Goal: Task Accomplishment & Management: Manage account settings

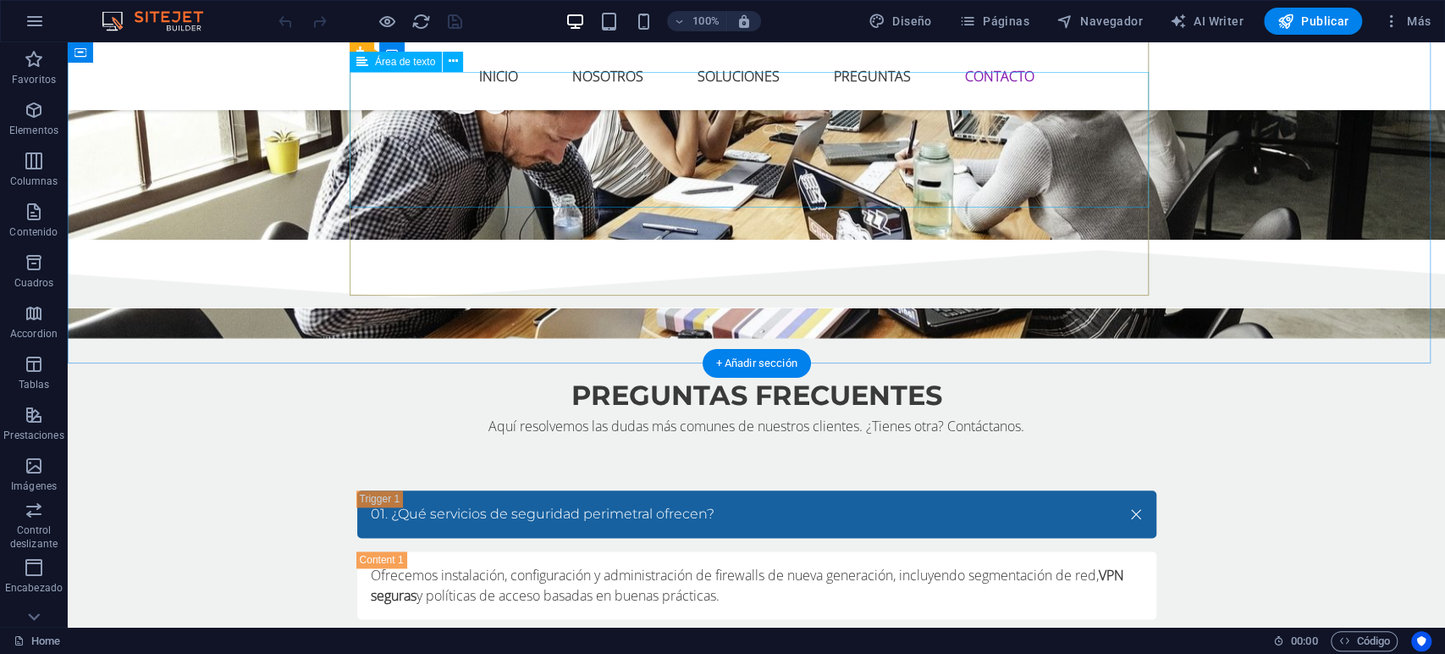
scroll to position [5526, 0]
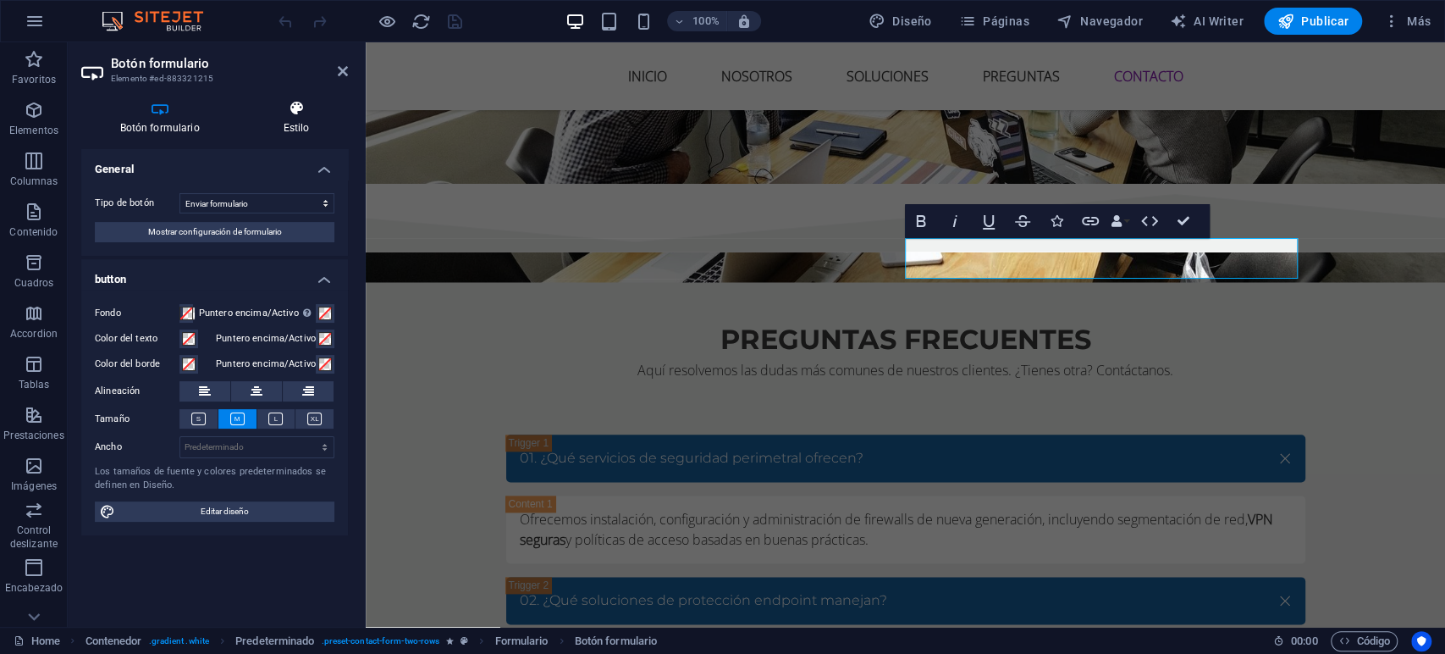
click at [312, 113] on icon at bounding box center [296, 108] width 103 height 17
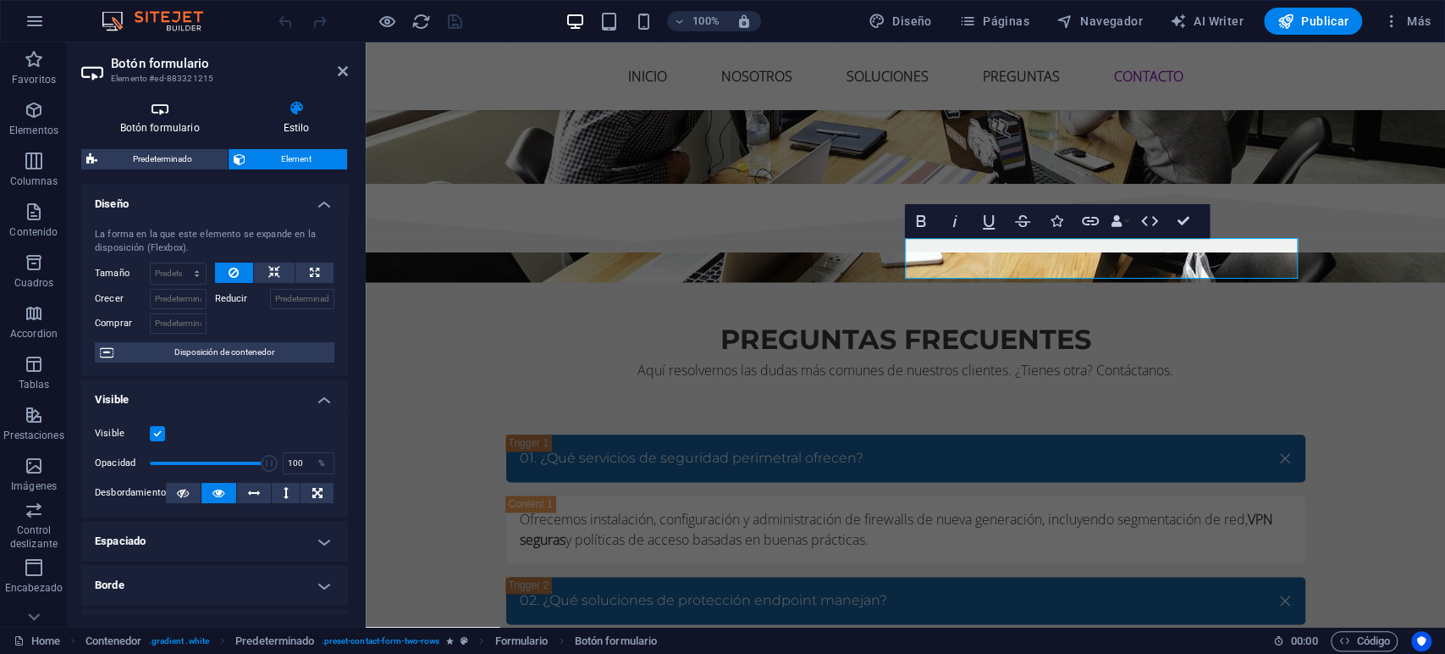
click at [163, 114] on icon at bounding box center [159, 108] width 157 height 17
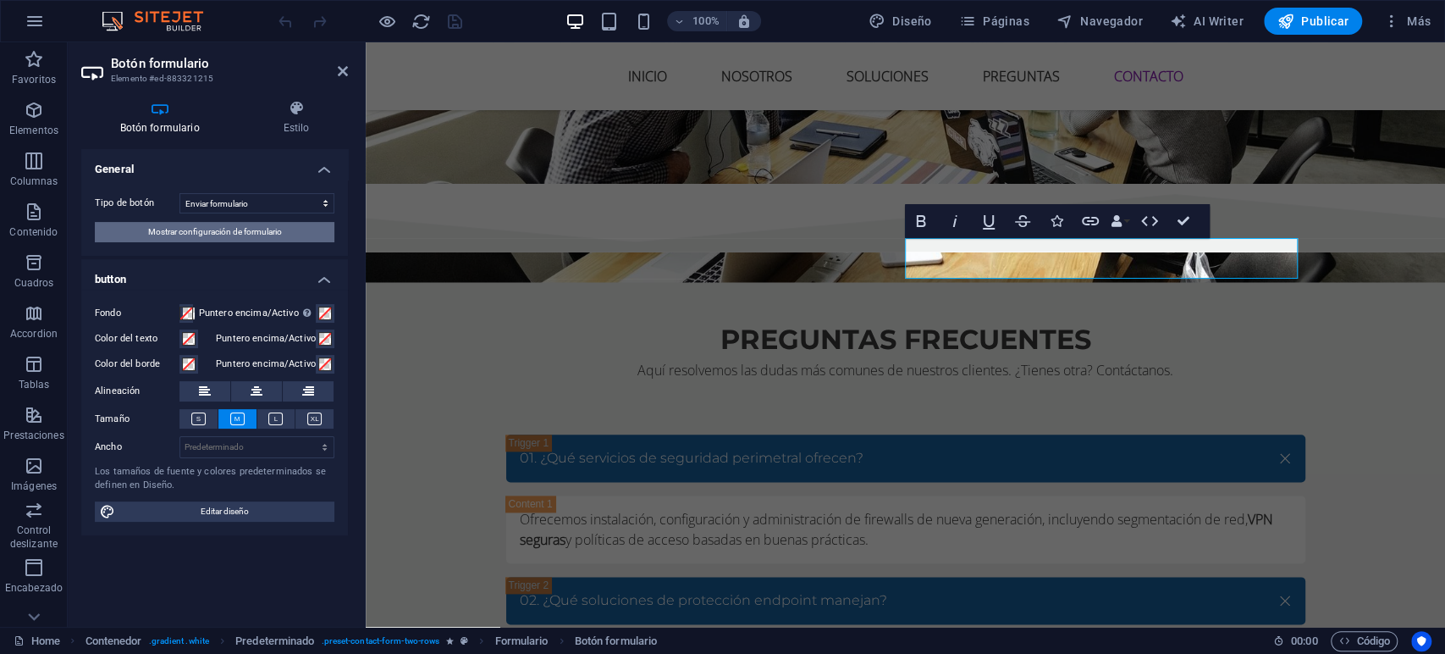
click at [279, 222] on span "Mostrar configuración de formulario" at bounding box center [215, 232] width 134 height 20
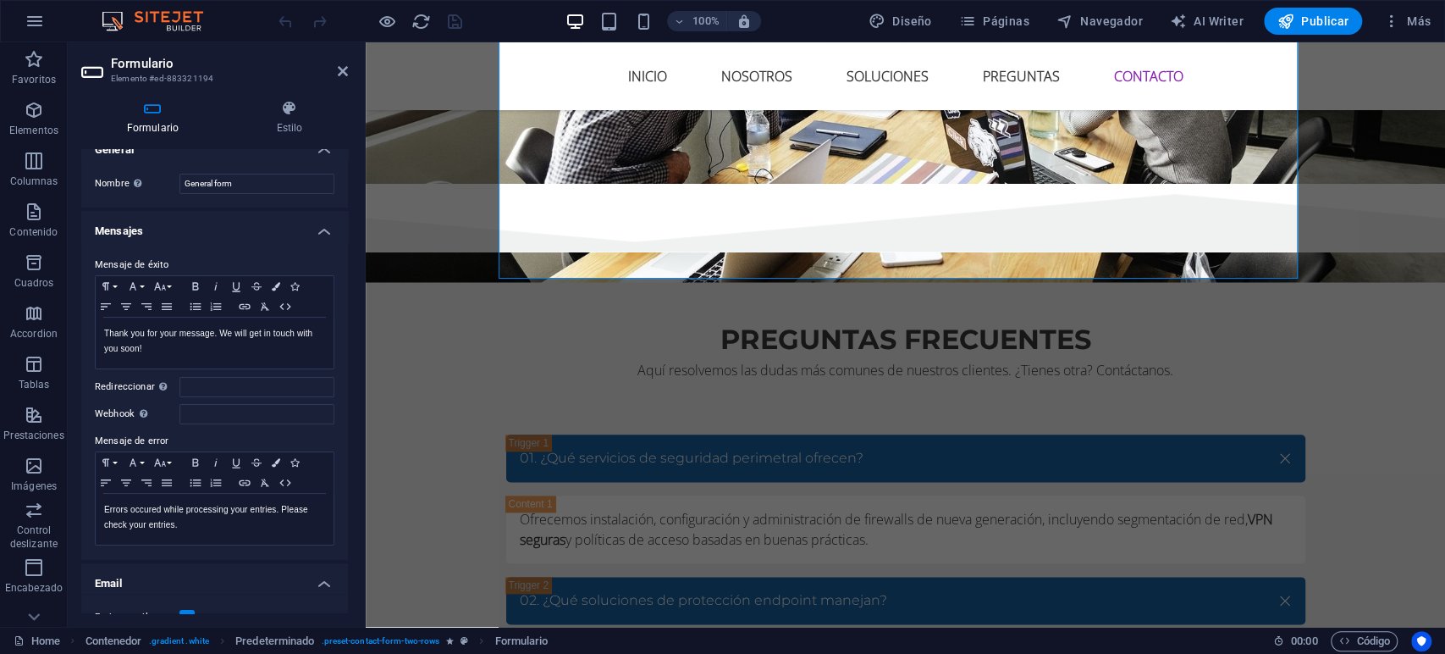
scroll to position [20, 0]
drag, startPoint x: 163, startPoint y: 345, endPoint x: 88, endPoint y: 332, distance: 76.6
click at [88, 332] on div "Mensaje de éxito Paragraph Format Normal Heading 1 Heading 2 Heading 3 Heading …" at bounding box center [214, 399] width 267 height 318
drag, startPoint x: 202, startPoint y: 527, endPoint x: 91, endPoint y: 512, distance: 111.8
click at [91, 512] on div "Mensaje de éxito Paragraph Format Normal Heading 1 Heading 2 Heading 3 Heading …" at bounding box center [214, 399] width 267 height 318
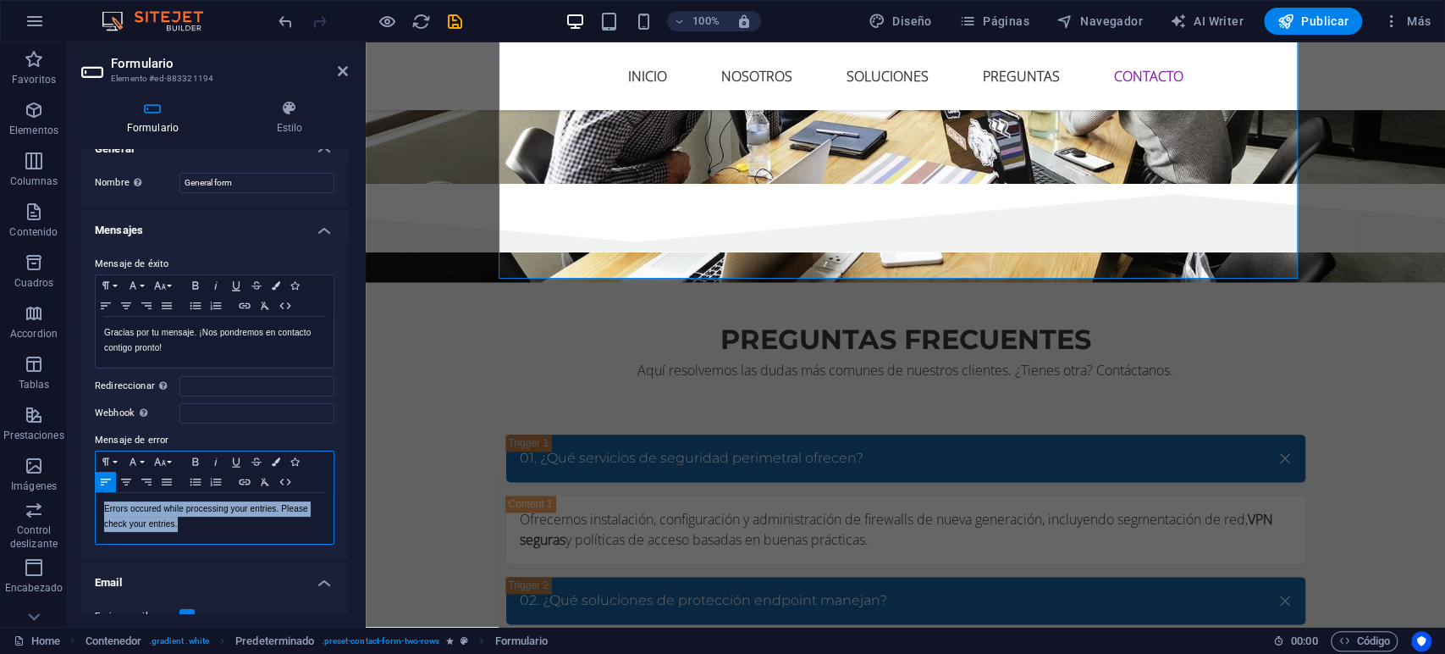
copy p "Errors occured while processing your entries. Please check your entries."
click at [278, 411] on input "Webhook Un webhook es una notificación push de este formulario a otro servidor.…" at bounding box center [256, 413] width 155 height 20
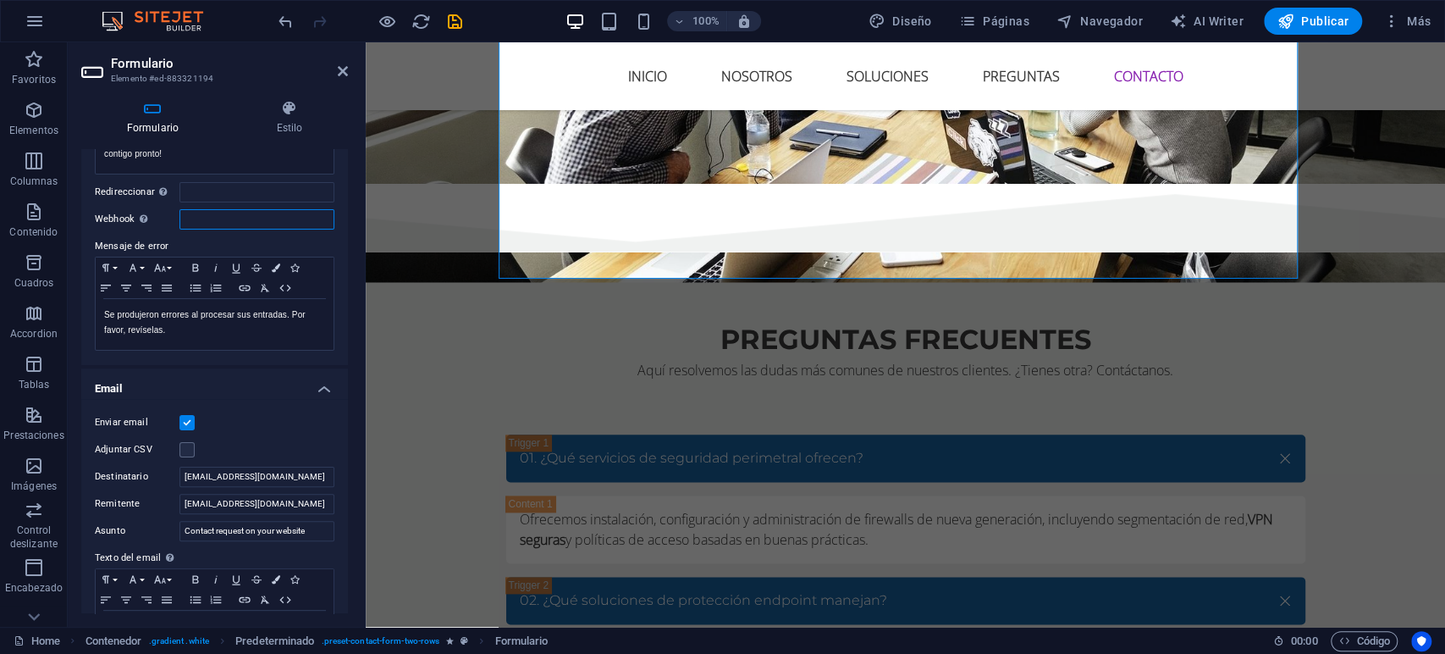
scroll to position [230, 0]
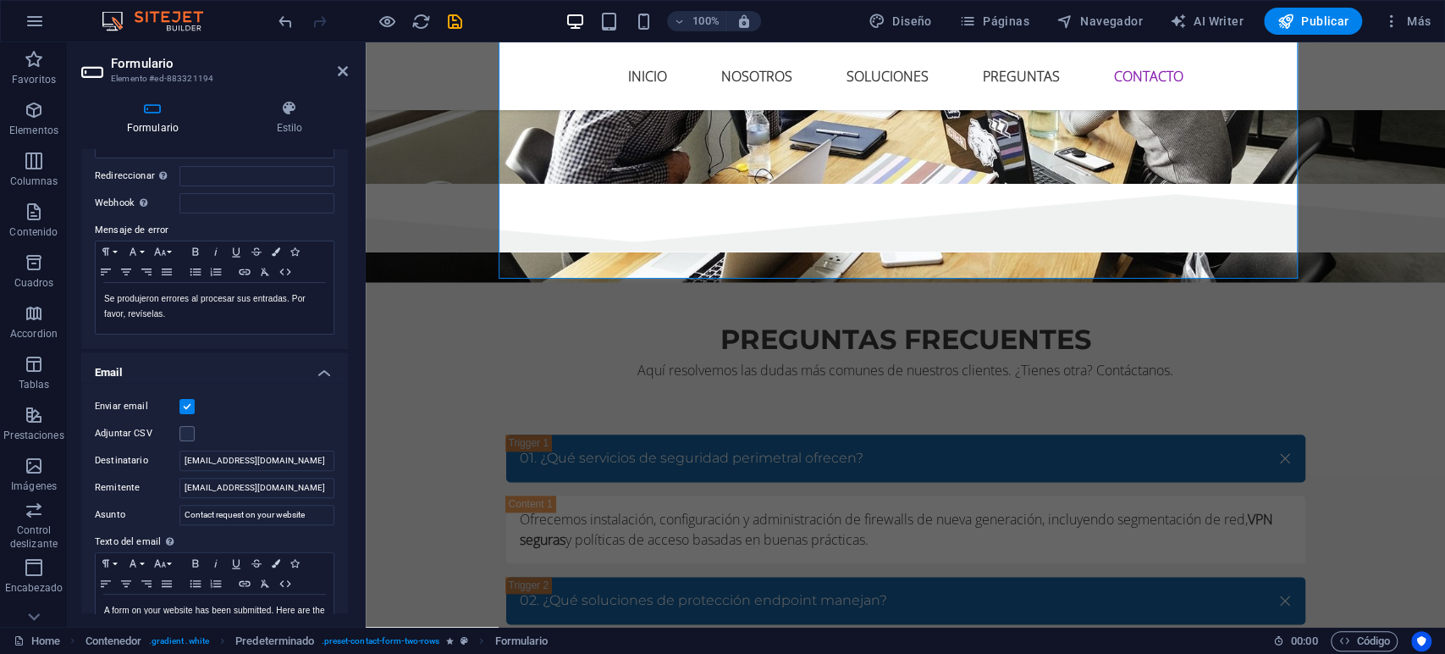
click at [142, 480] on label "Remitente" at bounding box center [137, 487] width 85 height 20
click at [179, 480] on input "contacto@santander.com.mx" at bounding box center [256, 487] width 155 height 20
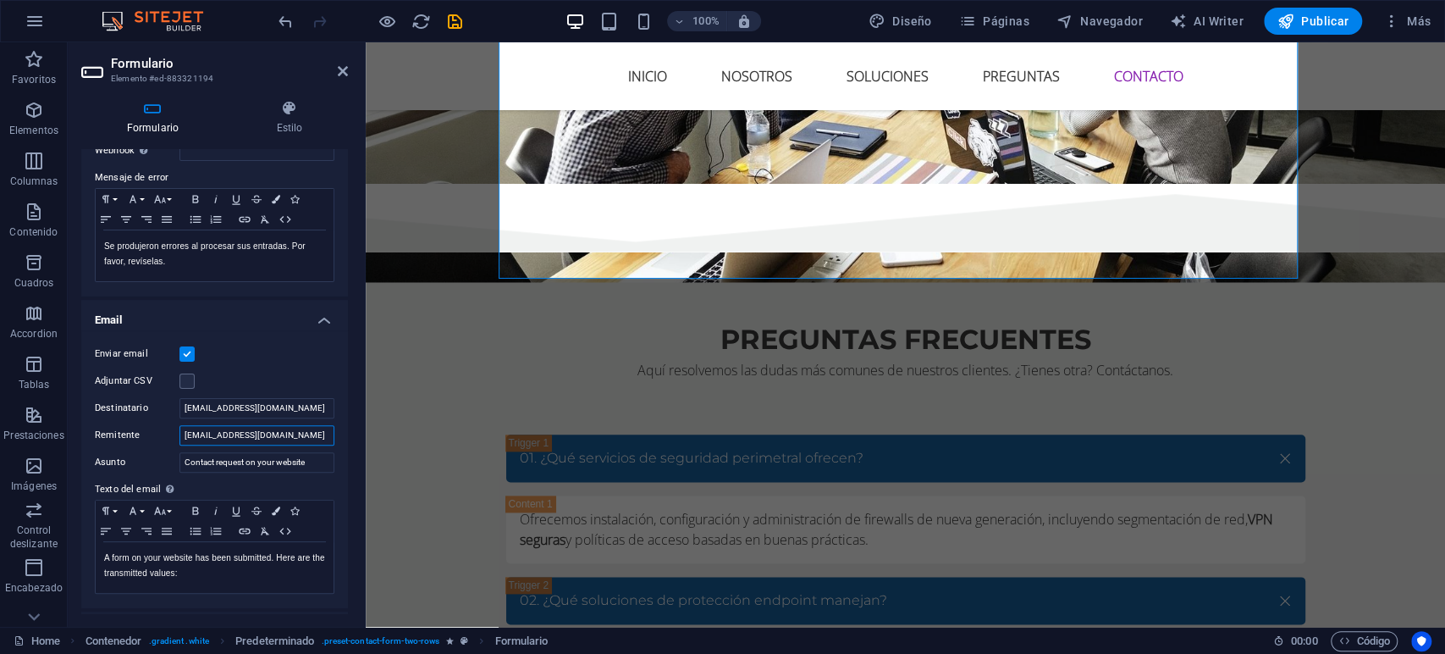
scroll to position [285, 0]
click at [230, 461] on input "Contact request on your website" at bounding box center [256, 460] width 155 height 20
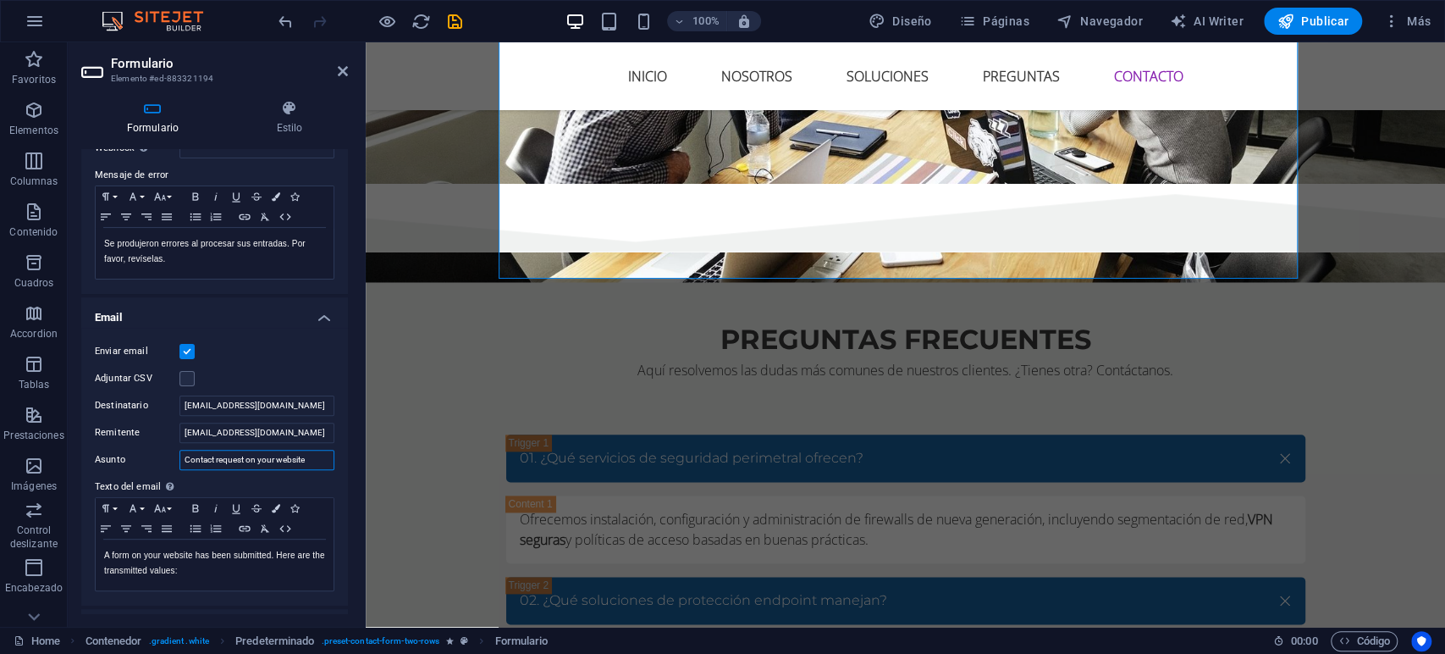
click at [230, 461] on input "Contact request on your website" at bounding box center [256, 460] width 155 height 20
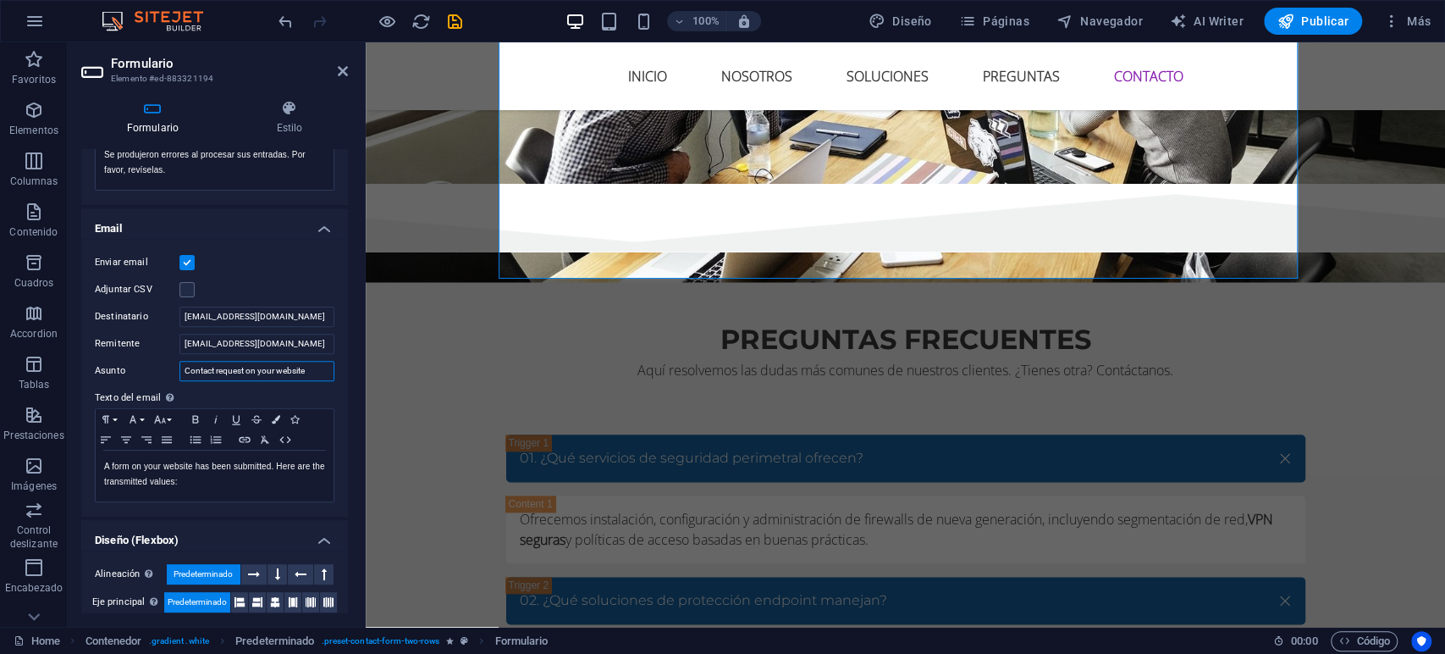
scroll to position [372, 0]
click at [238, 371] on input "Contact request on your website" at bounding box center [256, 372] width 155 height 20
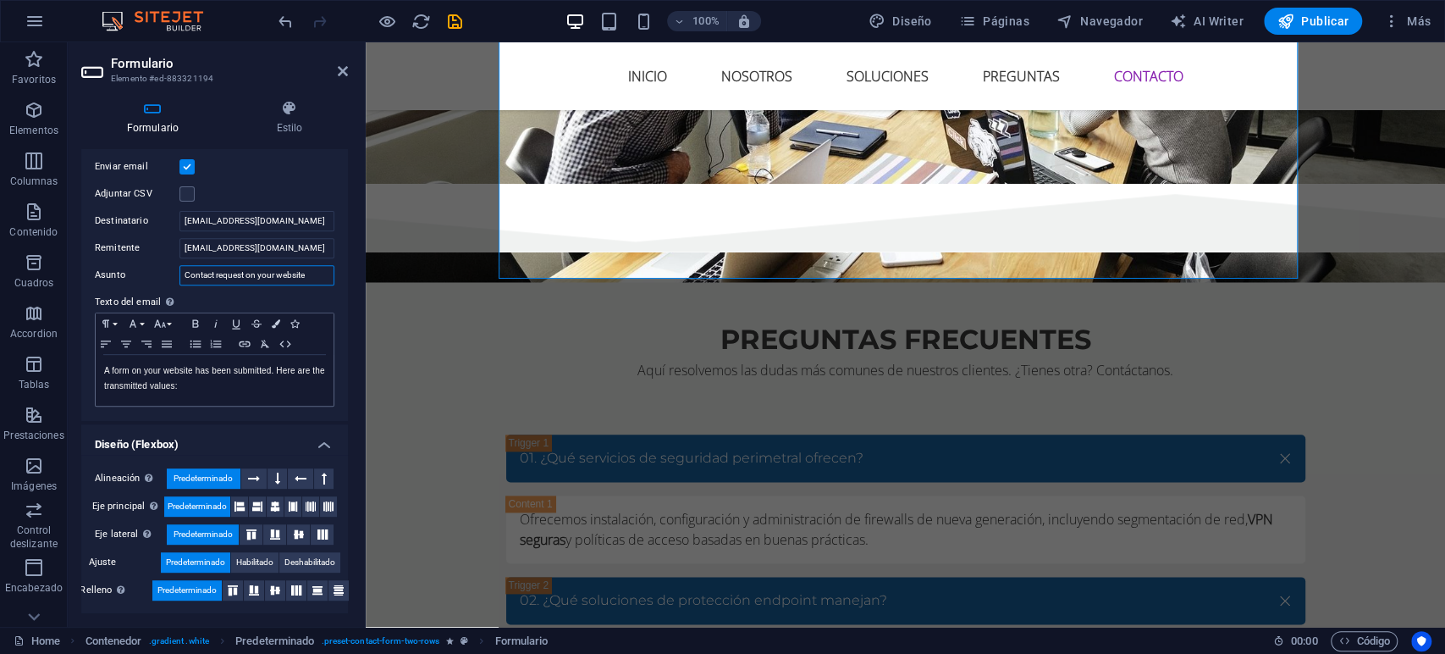
scroll to position [0, 0]
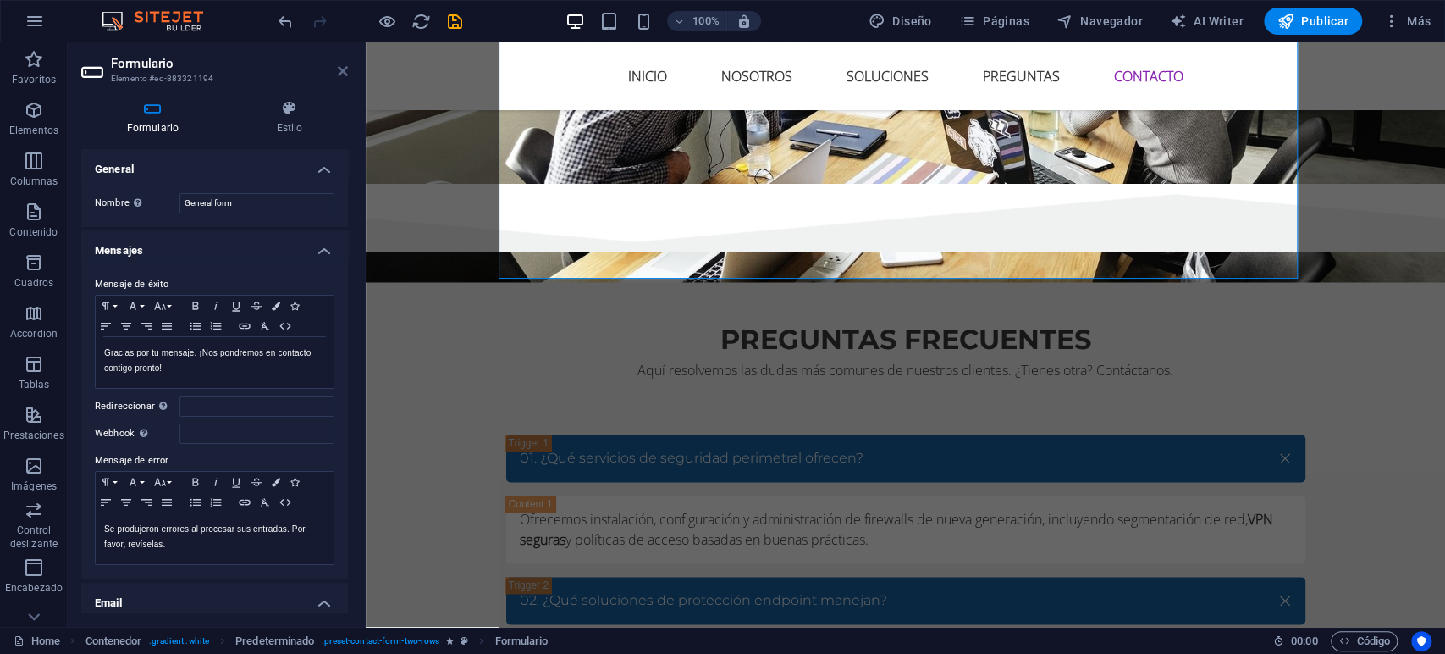
click at [340, 68] on icon at bounding box center [343, 71] width 10 height 14
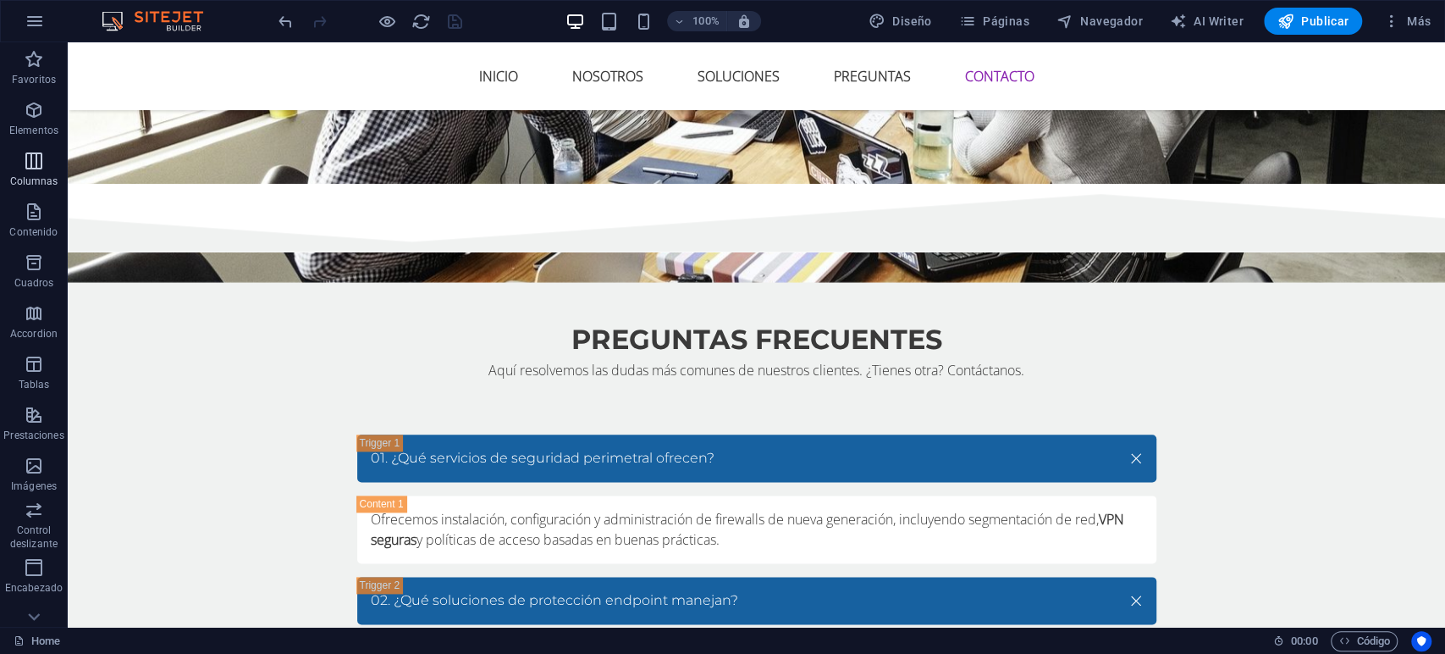
click at [43, 168] on icon "button" at bounding box center [34, 161] width 20 height 20
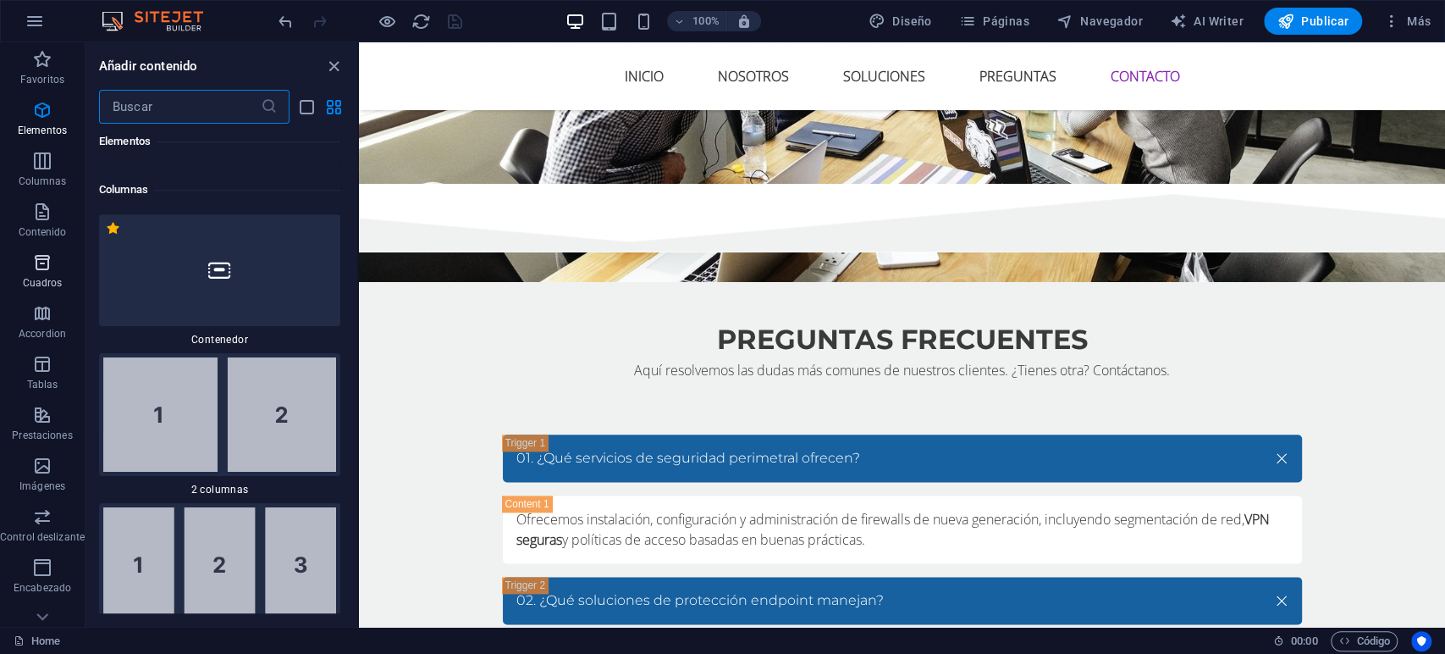
scroll to position [976, 0]
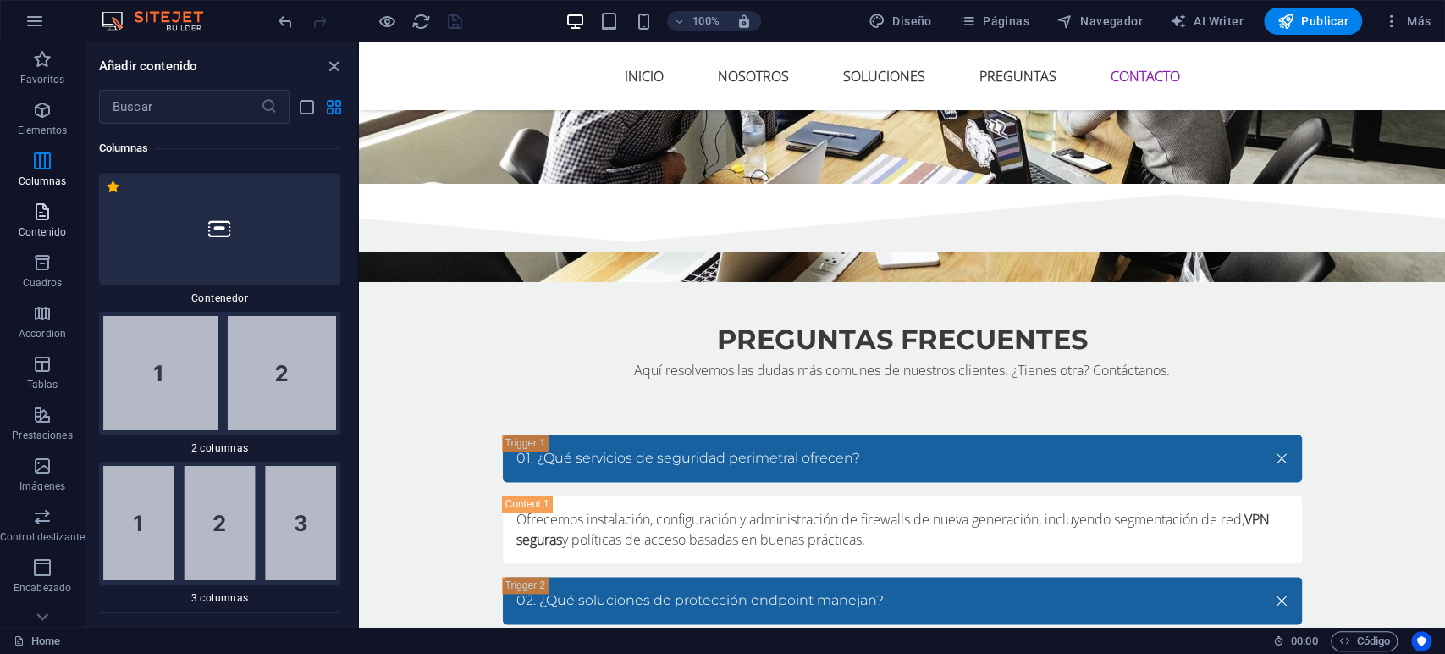
click at [49, 202] on icon "button" at bounding box center [42, 211] width 20 height 20
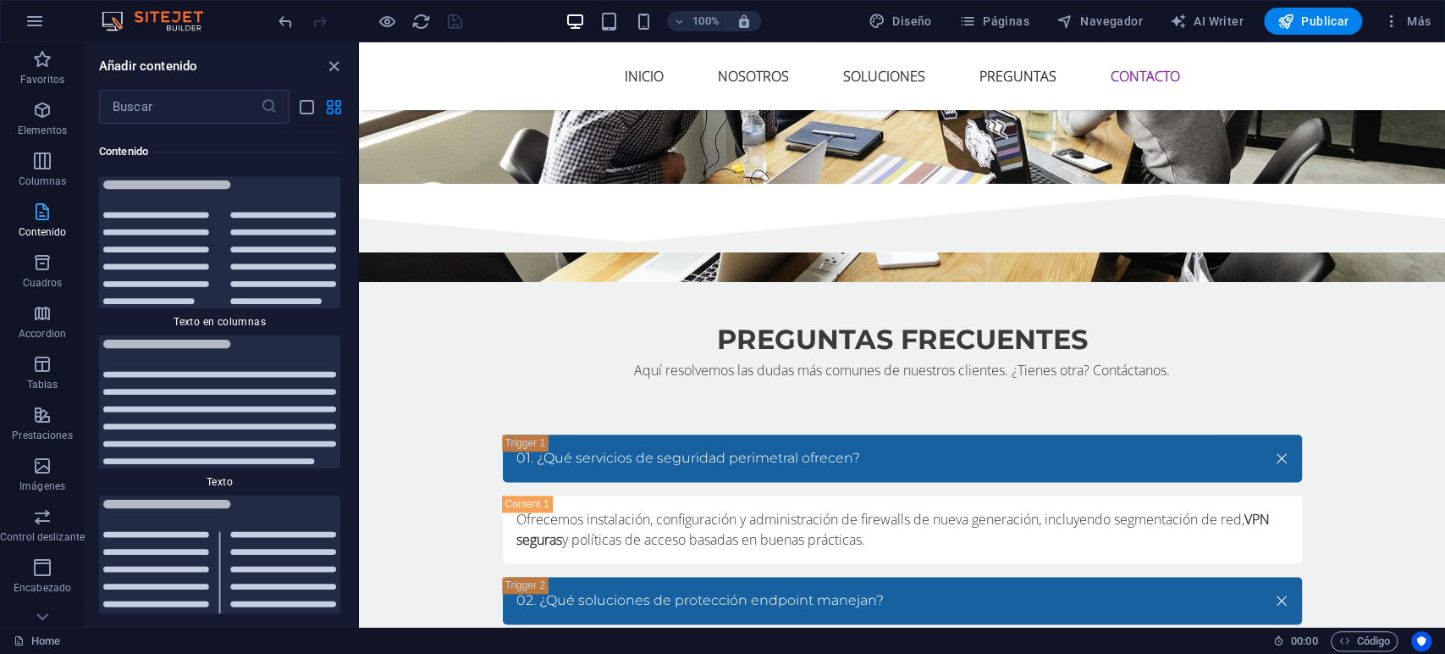
scroll to position [5744, 0]
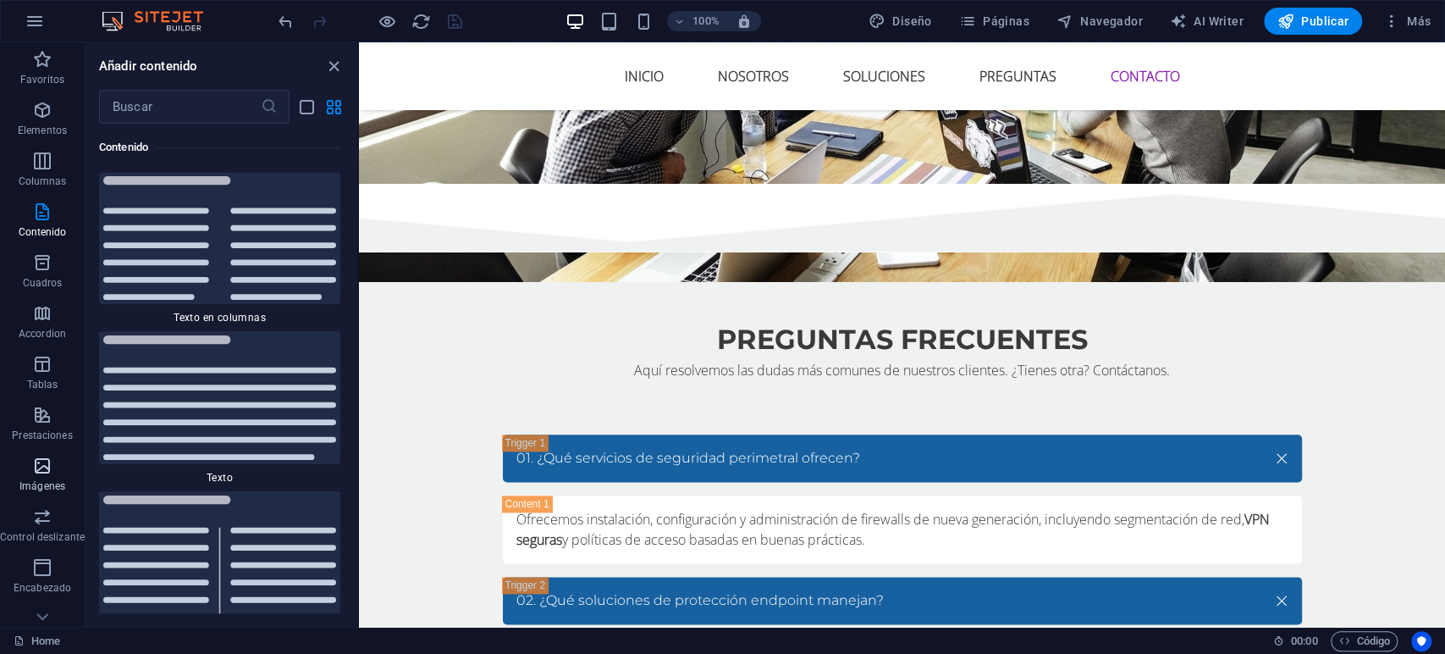
click at [30, 477] on span "Imágenes" at bounding box center [42, 475] width 85 height 41
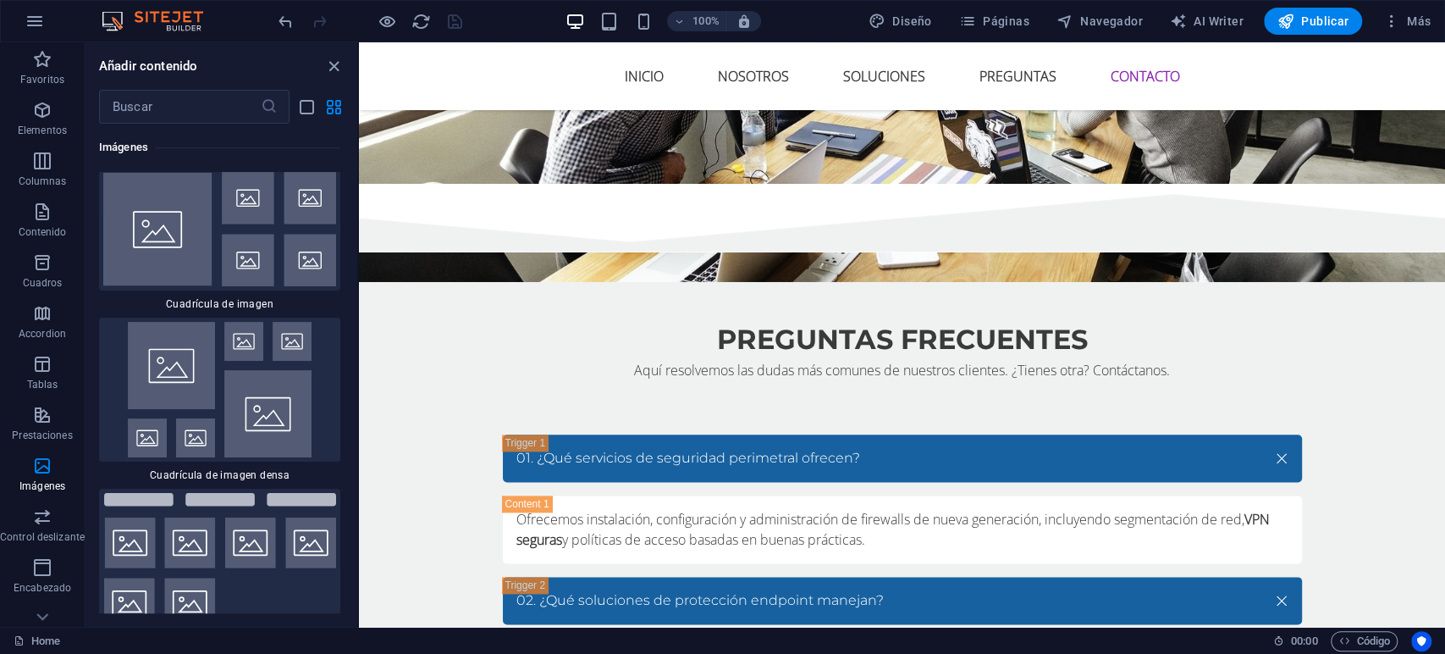
scroll to position [17632, 0]
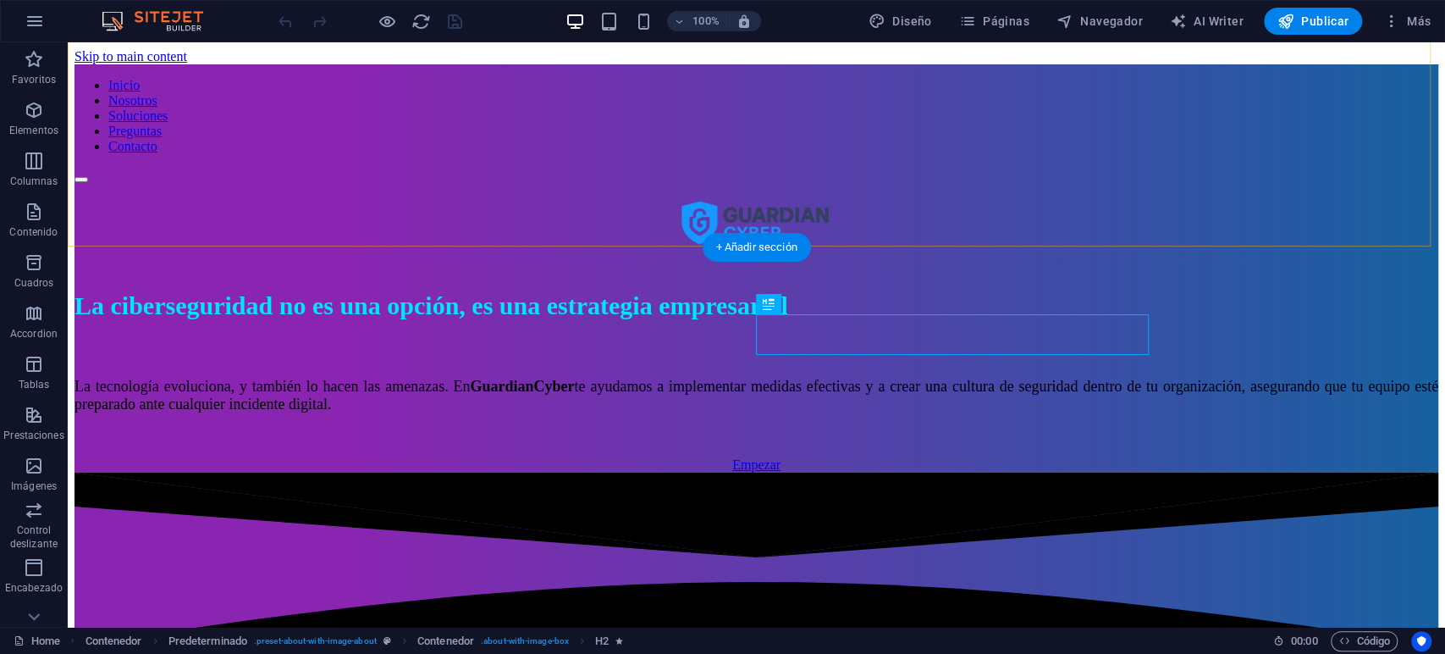
scroll to position [322, 0]
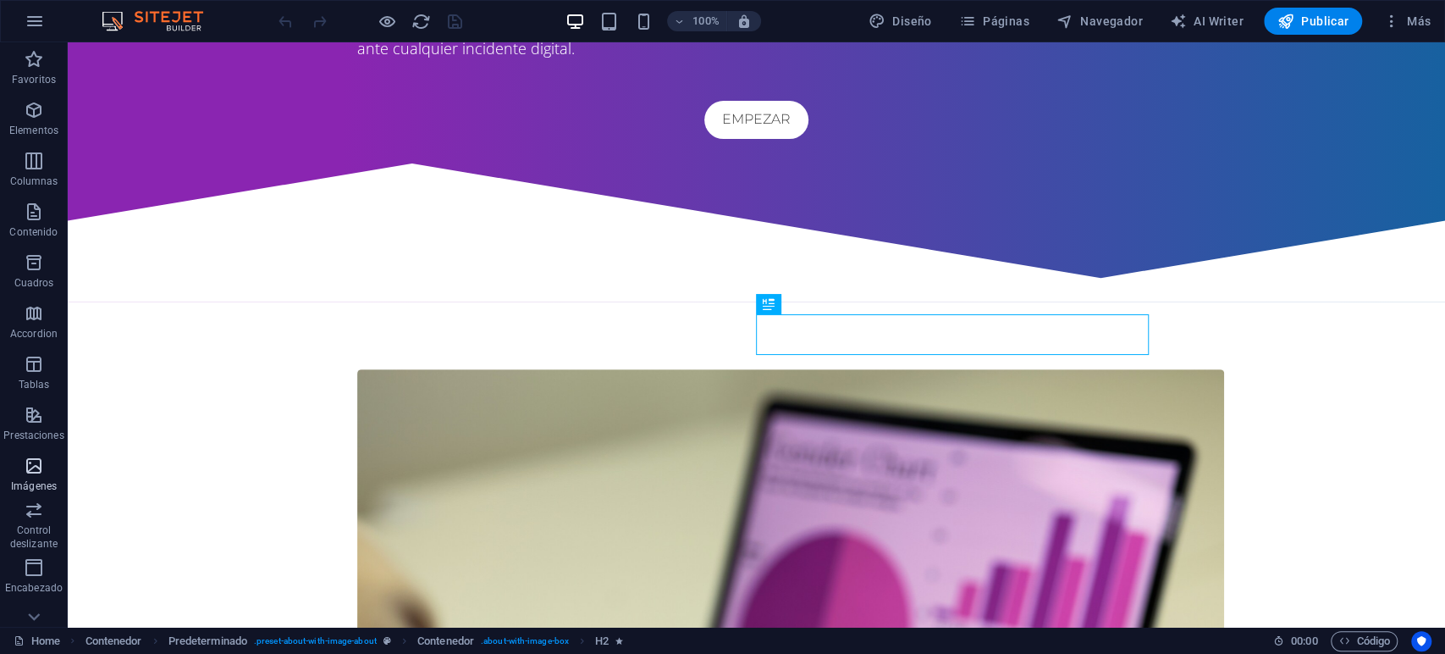
click at [36, 465] on icon "button" at bounding box center [34, 465] width 20 height 20
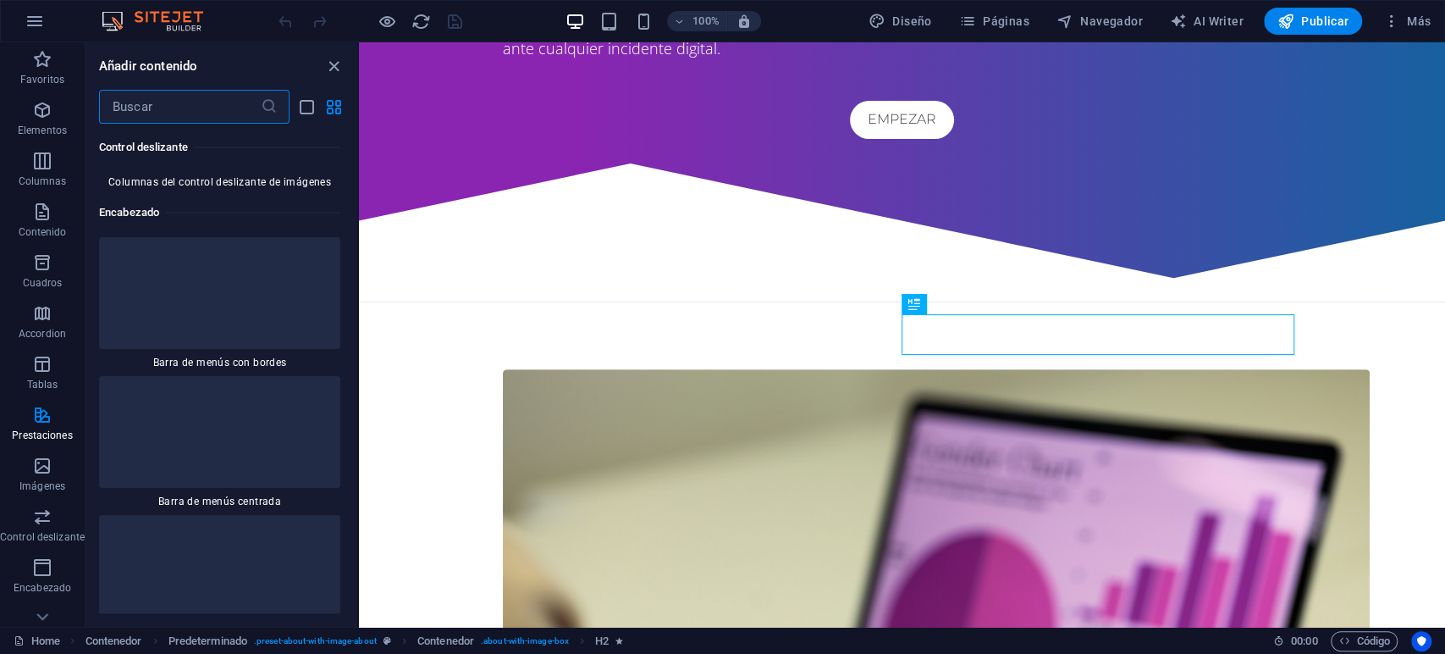
scroll to position [18994, 0]
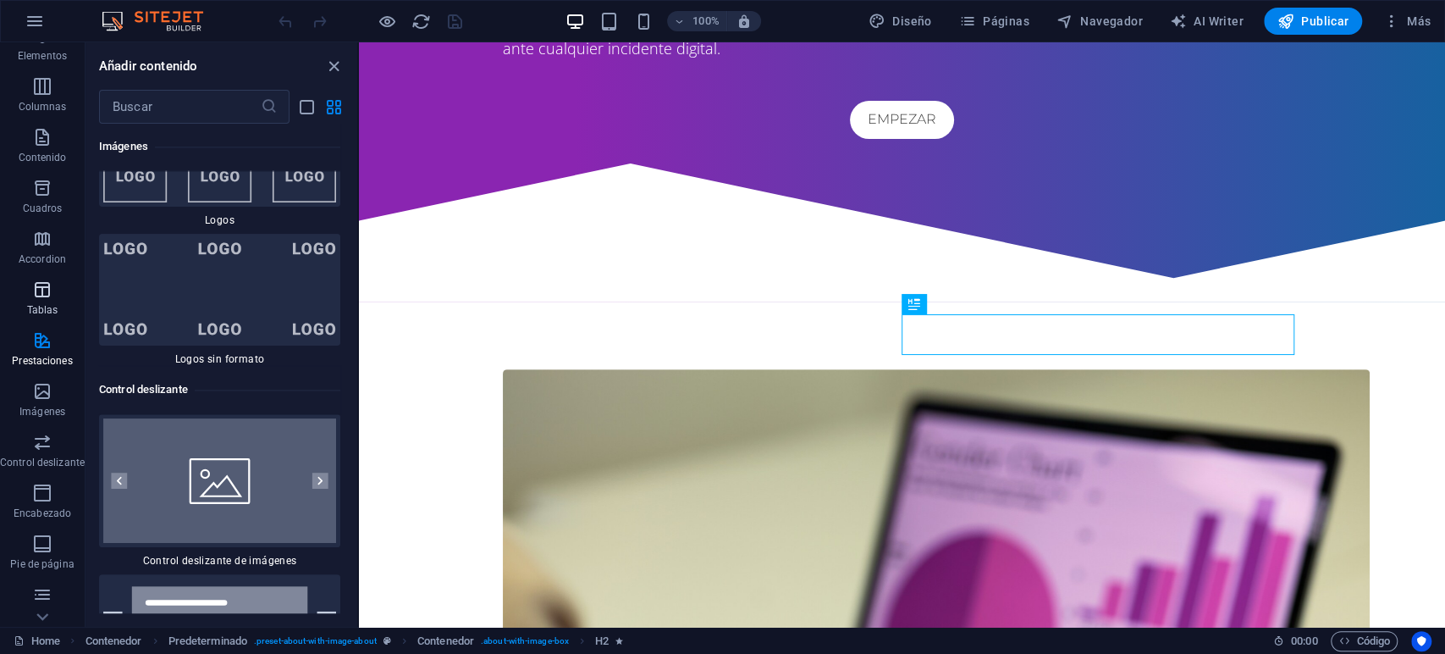
scroll to position [78, 0]
click at [42, 406] on p "Imágenes" at bounding box center [42, 408] width 46 height 14
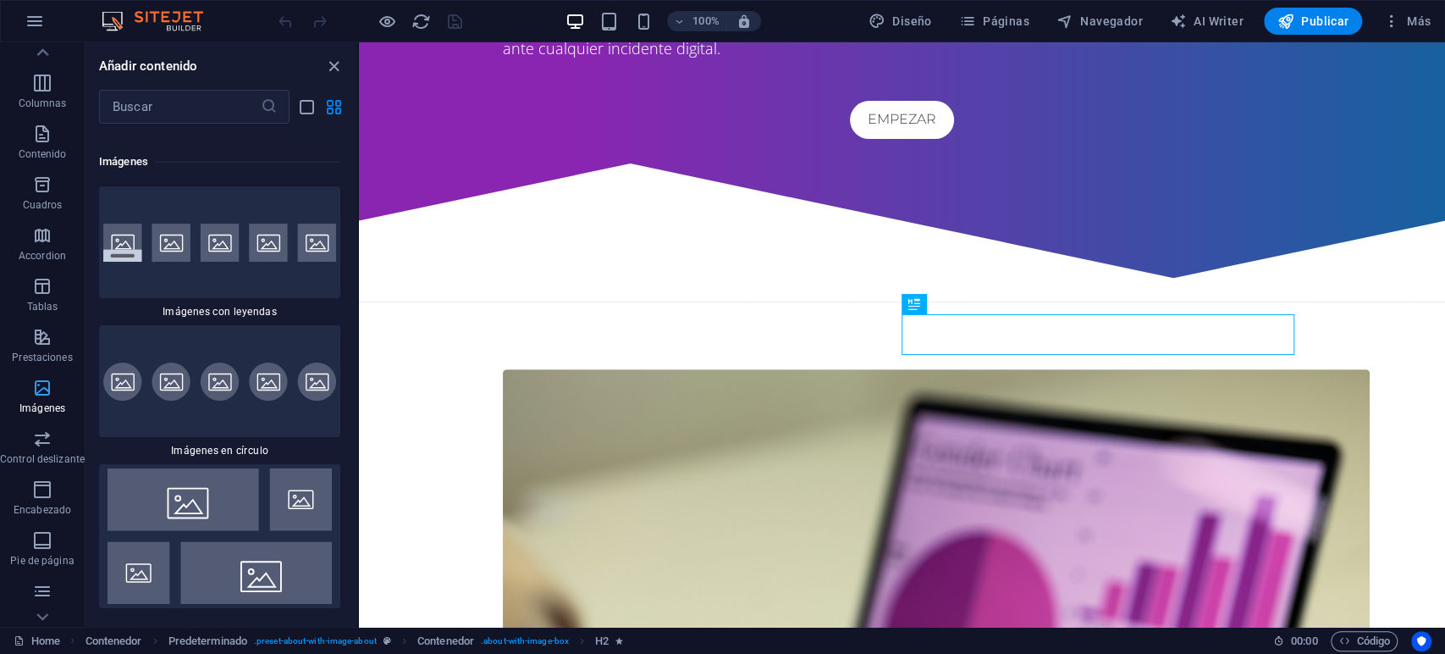
scroll to position [177, 0]
click at [41, 356] on p "Control deslizante" at bounding box center [42, 360] width 85 height 14
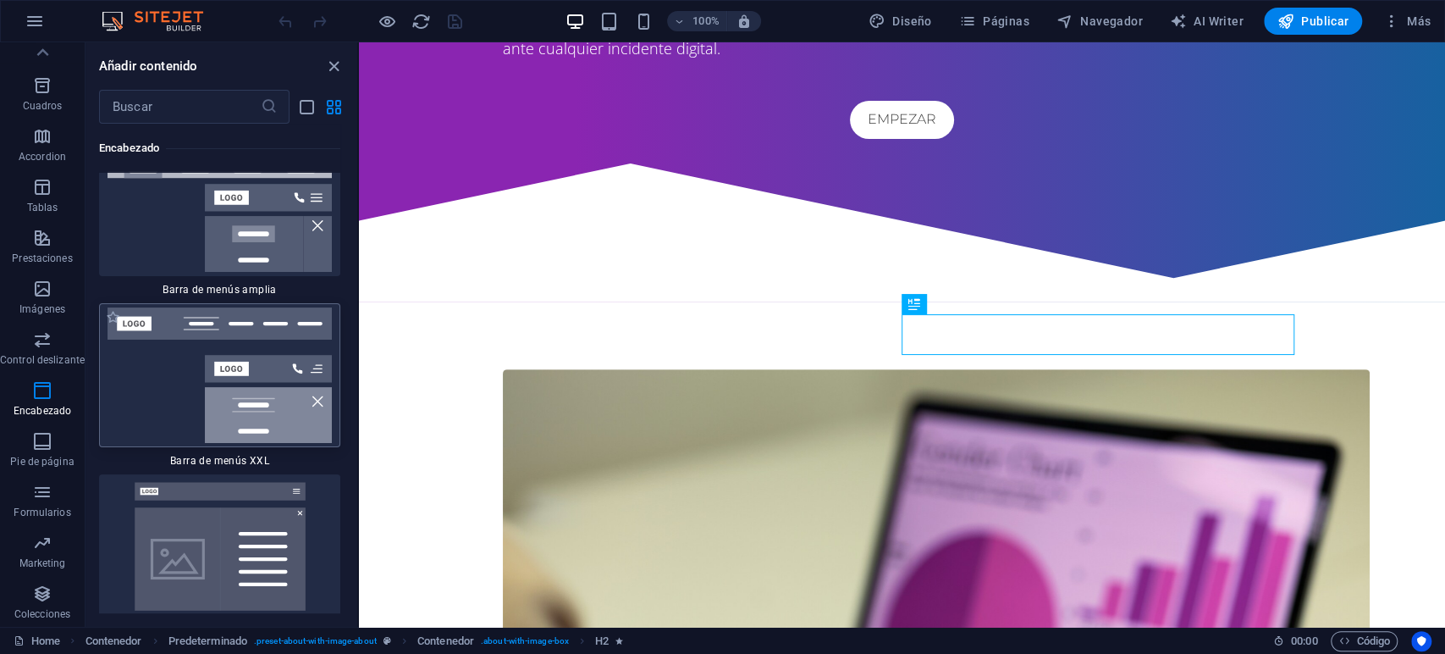
scroll to position [21380, 0]
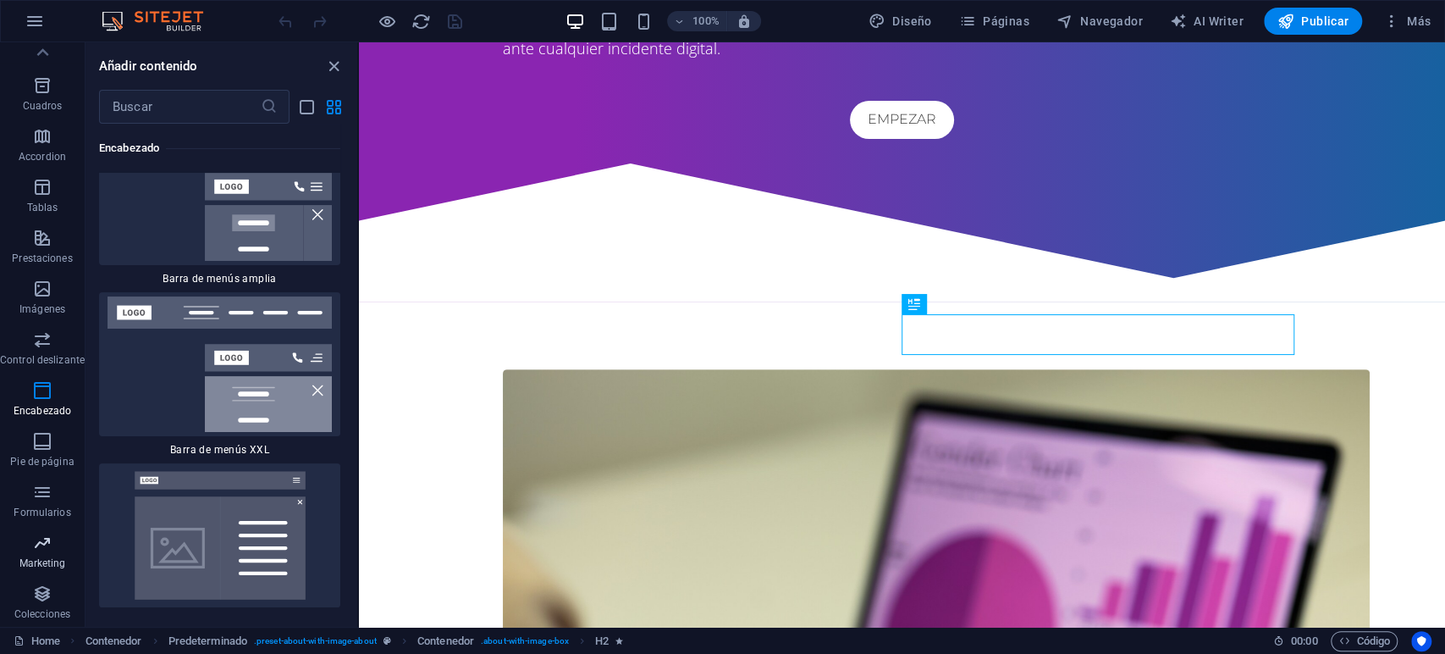
click at [45, 556] on p "Marketing" at bounding box center [42, 563] width 47 height 14
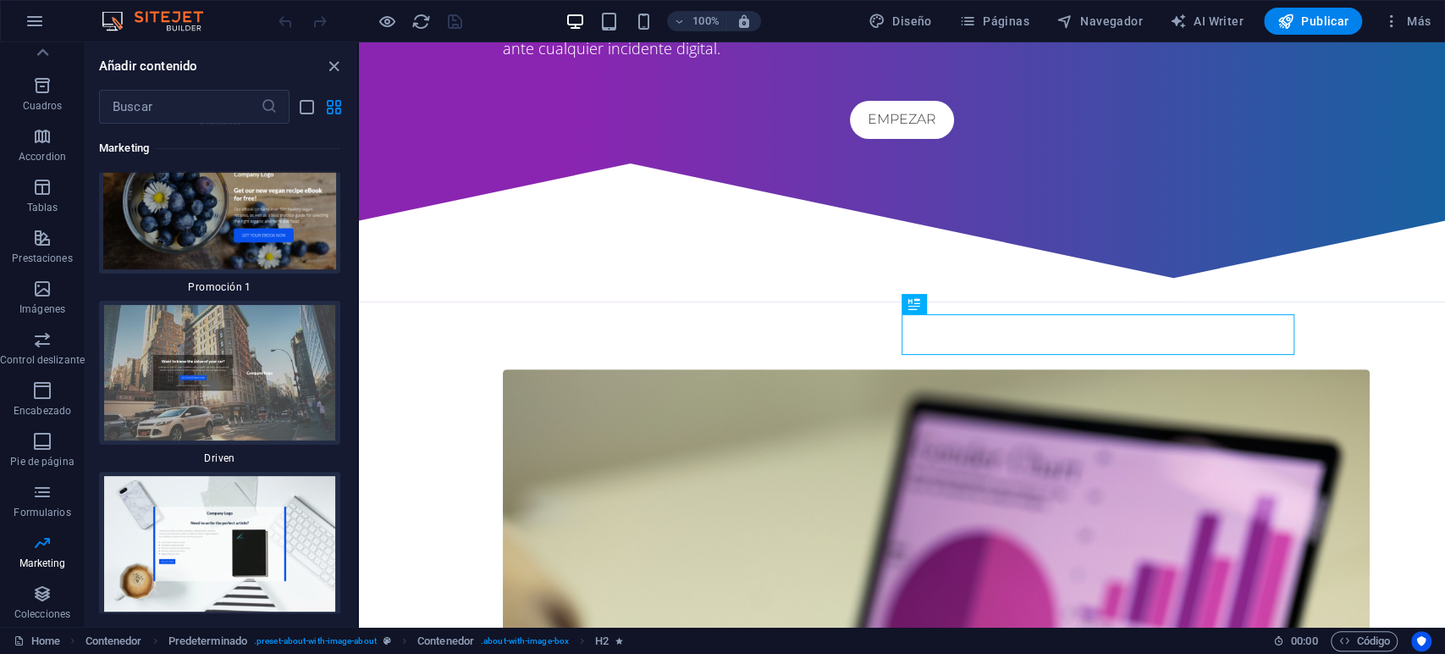
scroll to position [29549, 0]
click at [35, 593] on icon "button" at bounding box center [42, 593] width 20 height 20
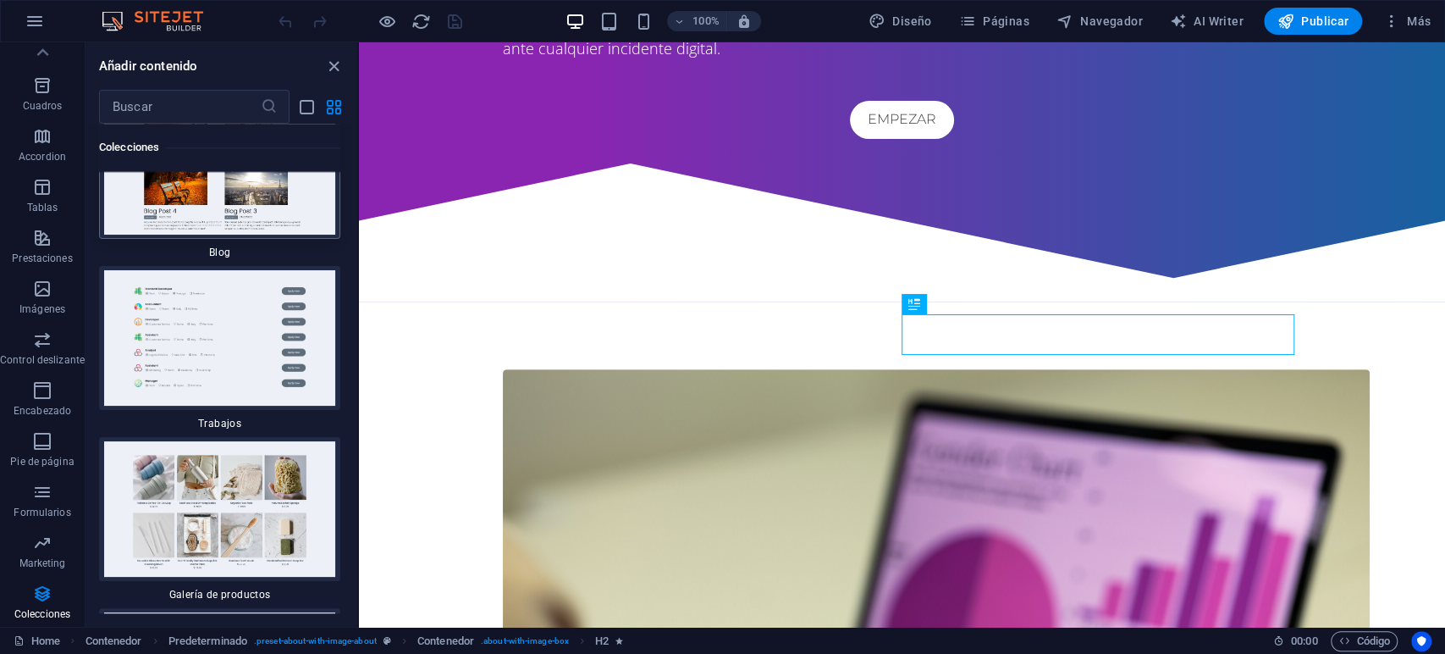
scroll to position [31609, 0]
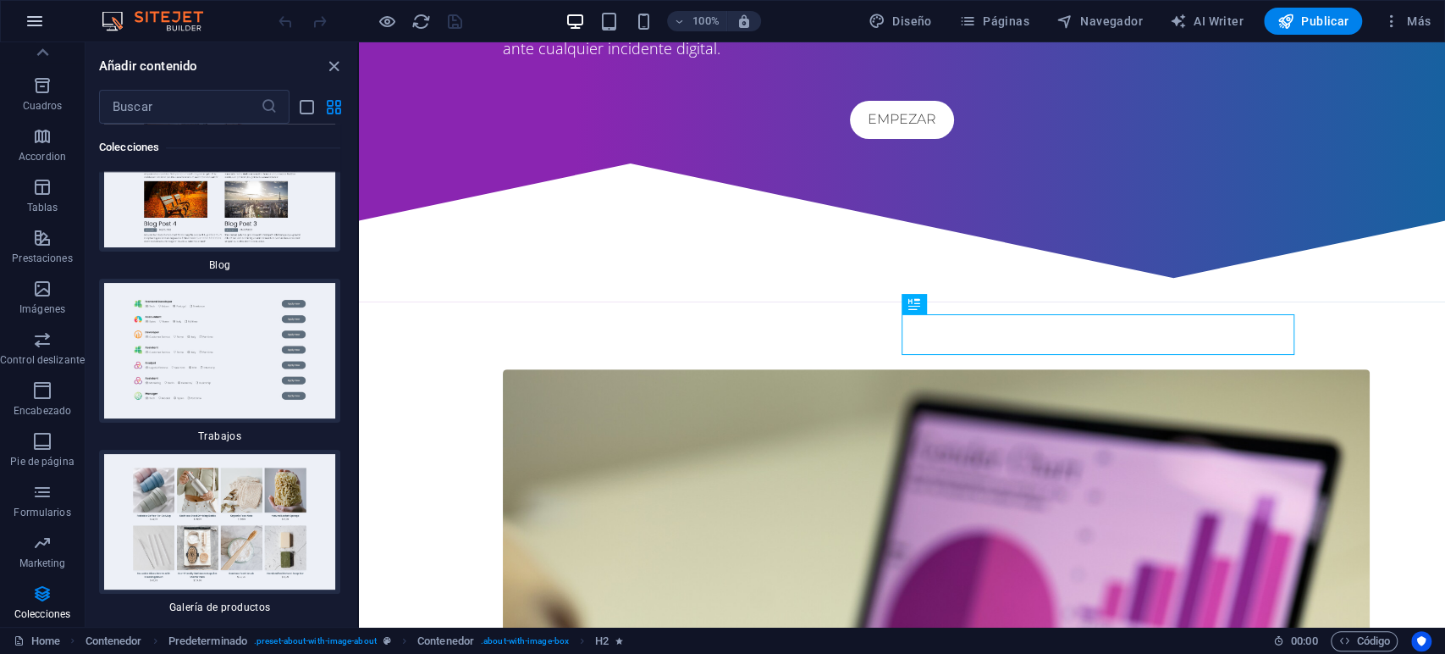
click at [0, 0] on icon "button" at bounding box center [0, 0] width 0 height 0
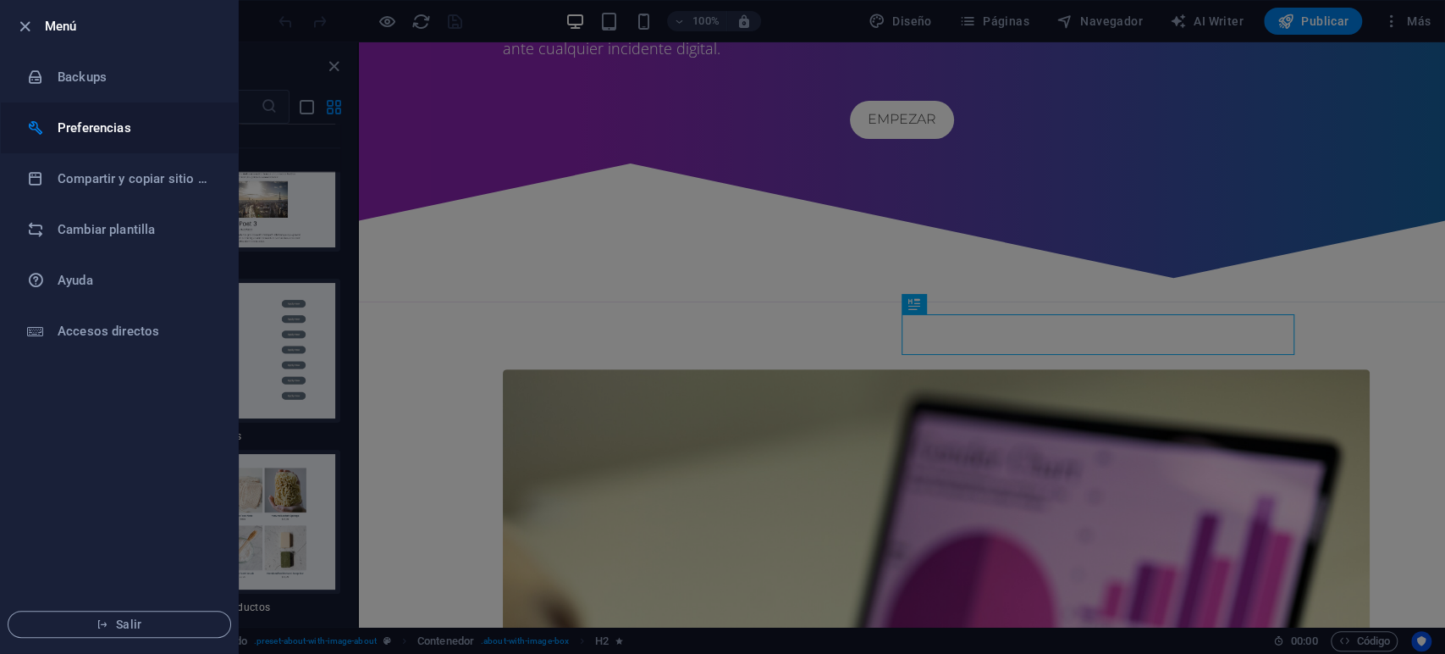
click at [124, 136] on h6 "Preferencias" at bounding box center [136, 128] width 157 height 20
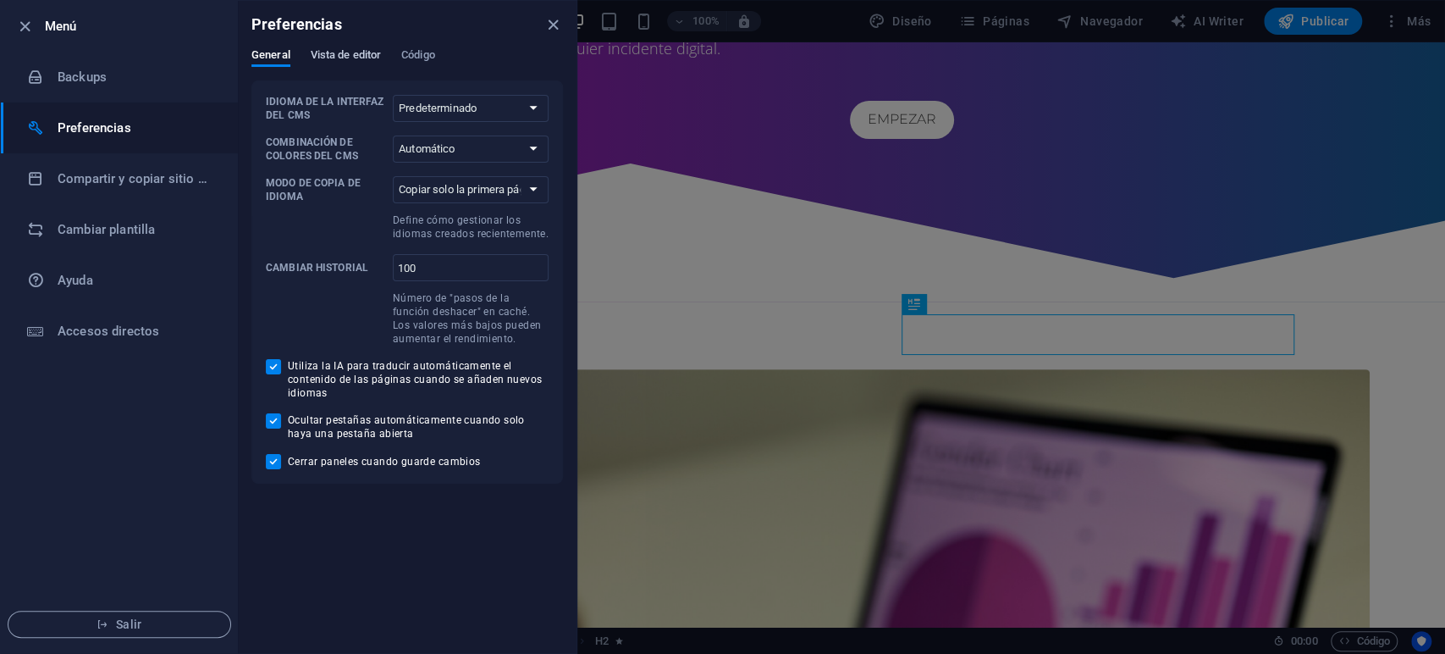
click at [344, 66] on button "Vista de editor" at bounding box center [346, 57] width 70 height 19
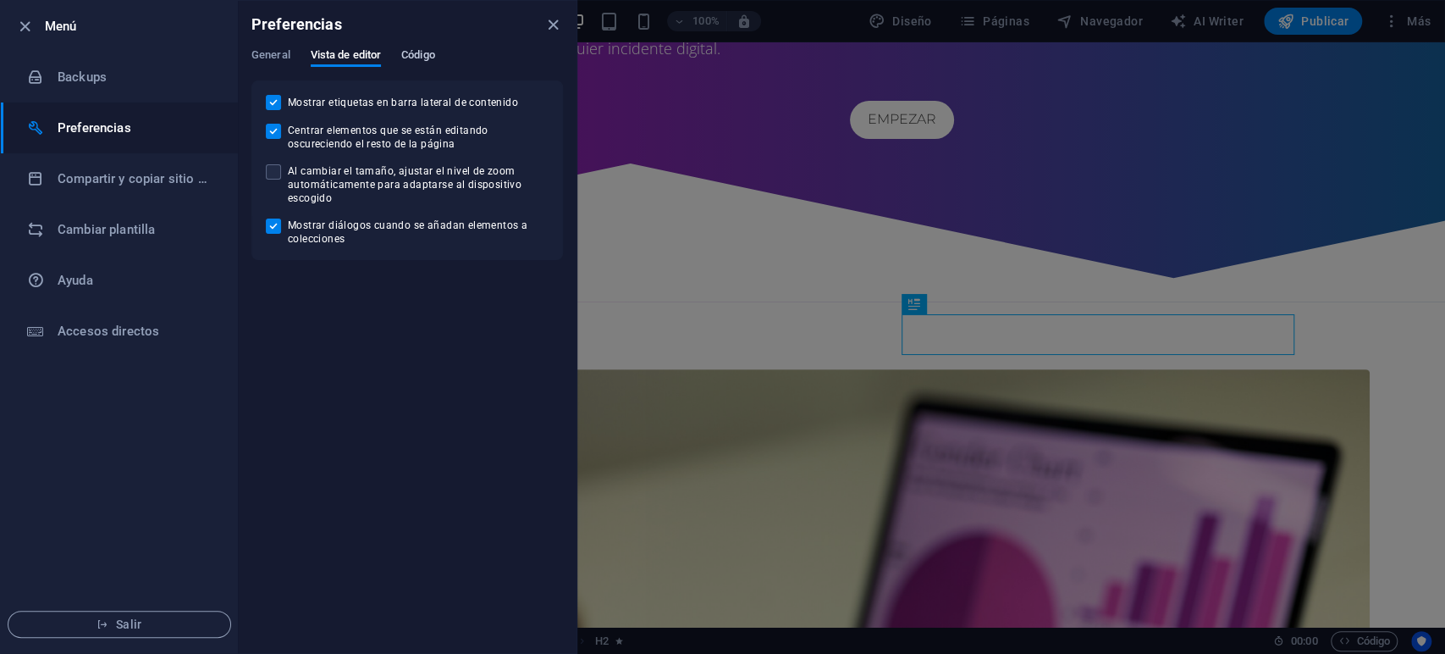
click at [418, 66] on button "Código" at bounding box center [418, 57] width 34 height 19
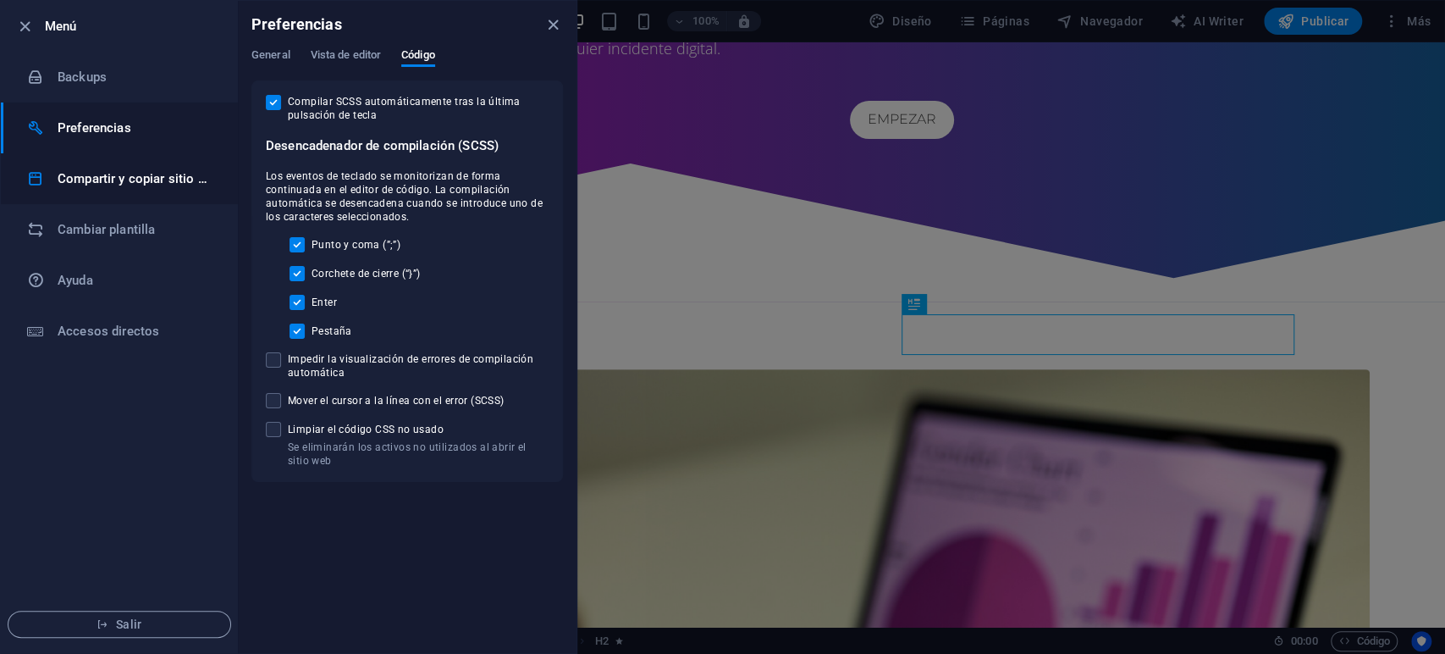
click at [200, 181] on h6 "Compartir y copiar sitio web" at bounding box center [136, 178] width 157 height 20
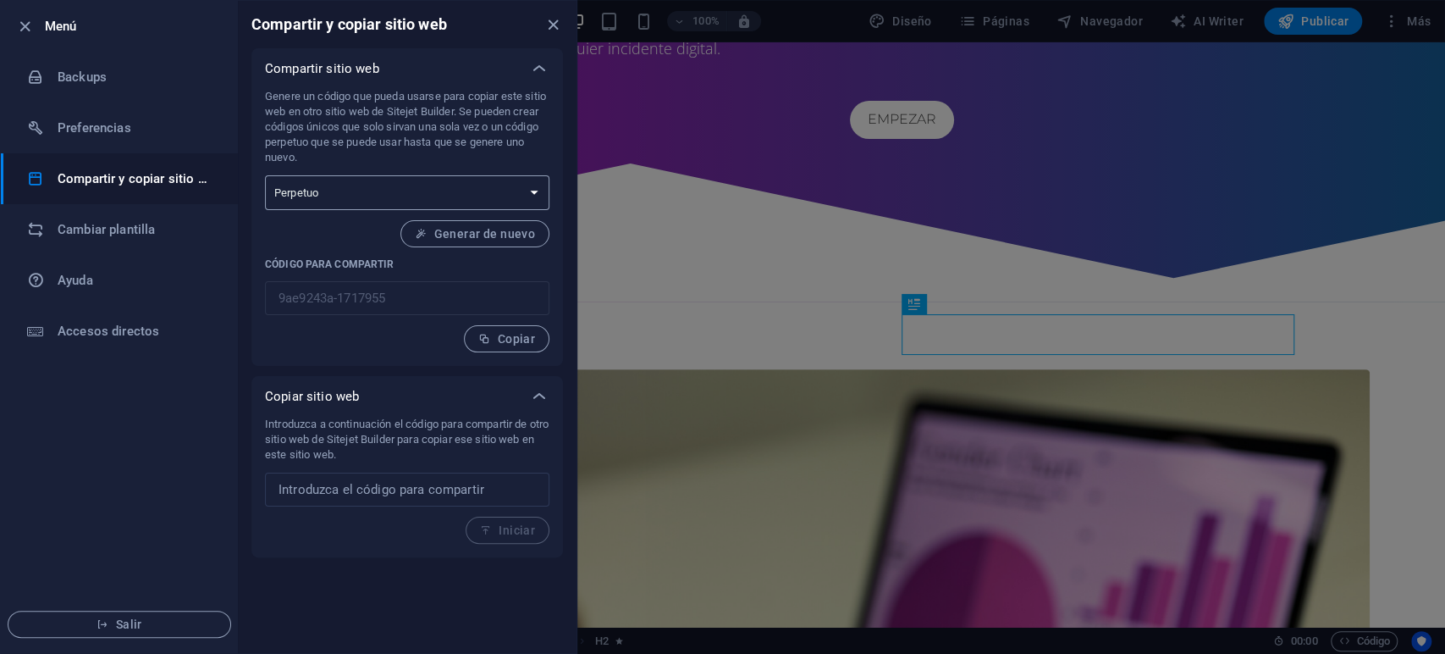
click at [324, 194] on select "Único Perpetuo" at bounding box center [407, 192] width 284 height 35
click at [149, 236] on h6 "Cambiar plantilla" at bounding box center [136, 229] width 157 height 20
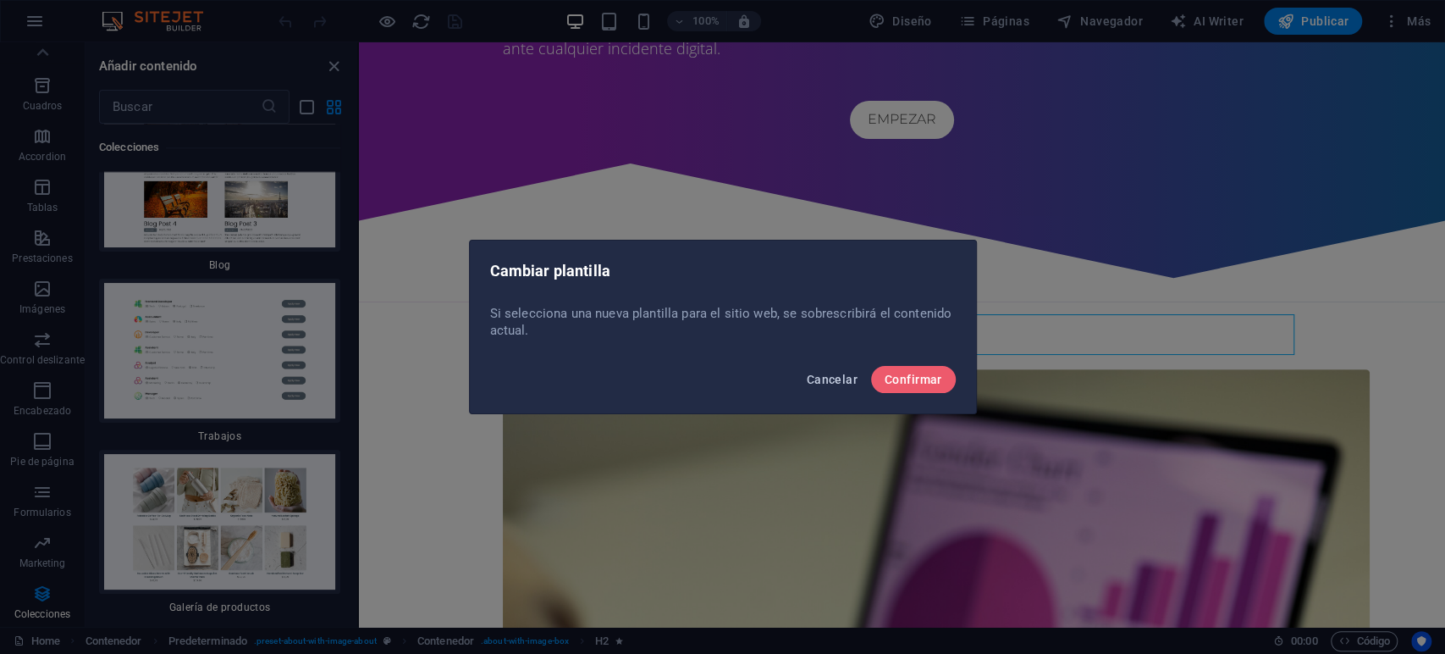
click at [812, 383] on span "Cancelar" at bounding box center [832, 379] width 51 height 14
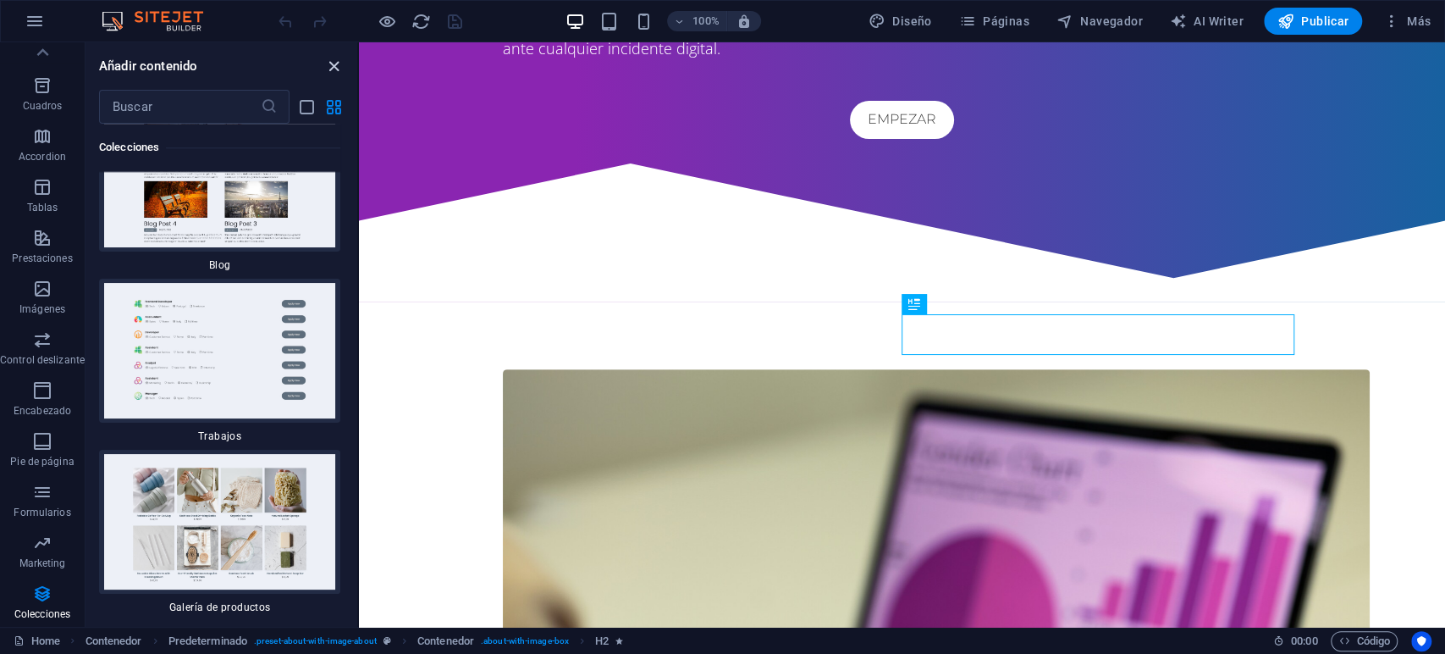
click at [334, 59] on icon "close panel" at bounding box center [333, 66] width 19 height 19
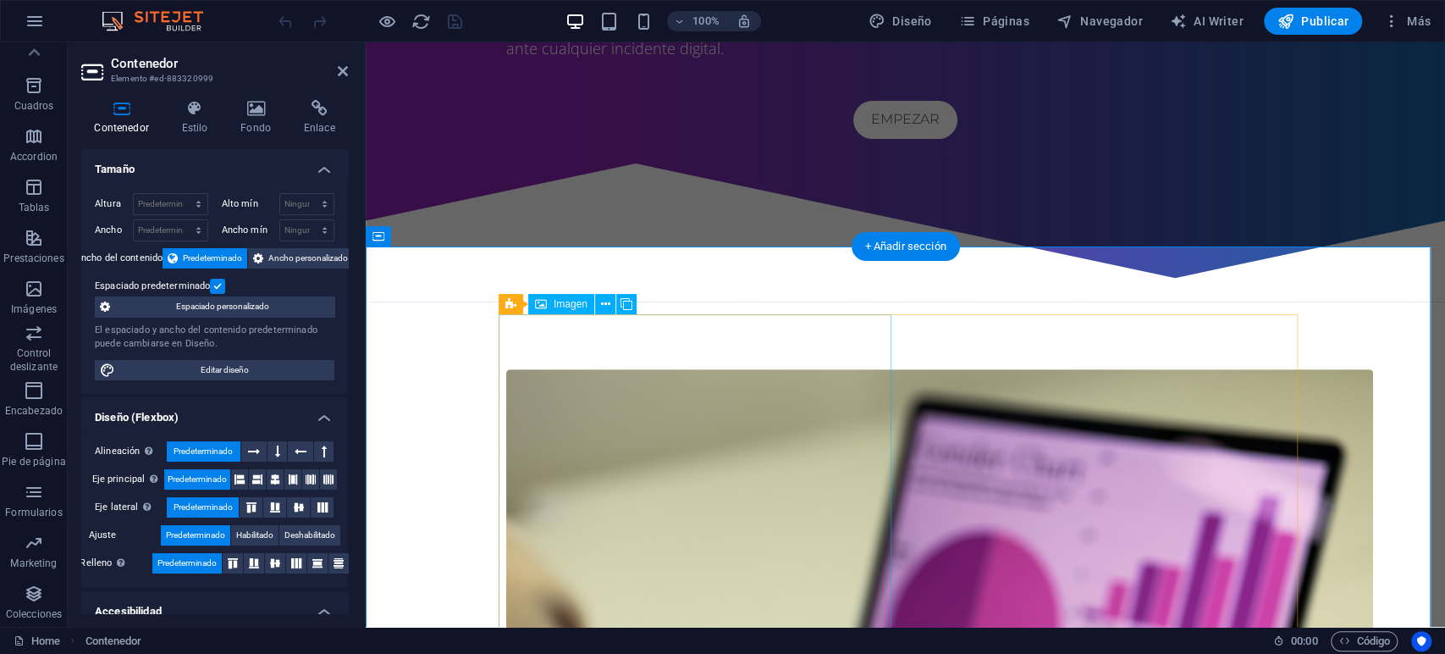
click at [750, 369] on figure at bounding box center [628, 658] width 244 height 578
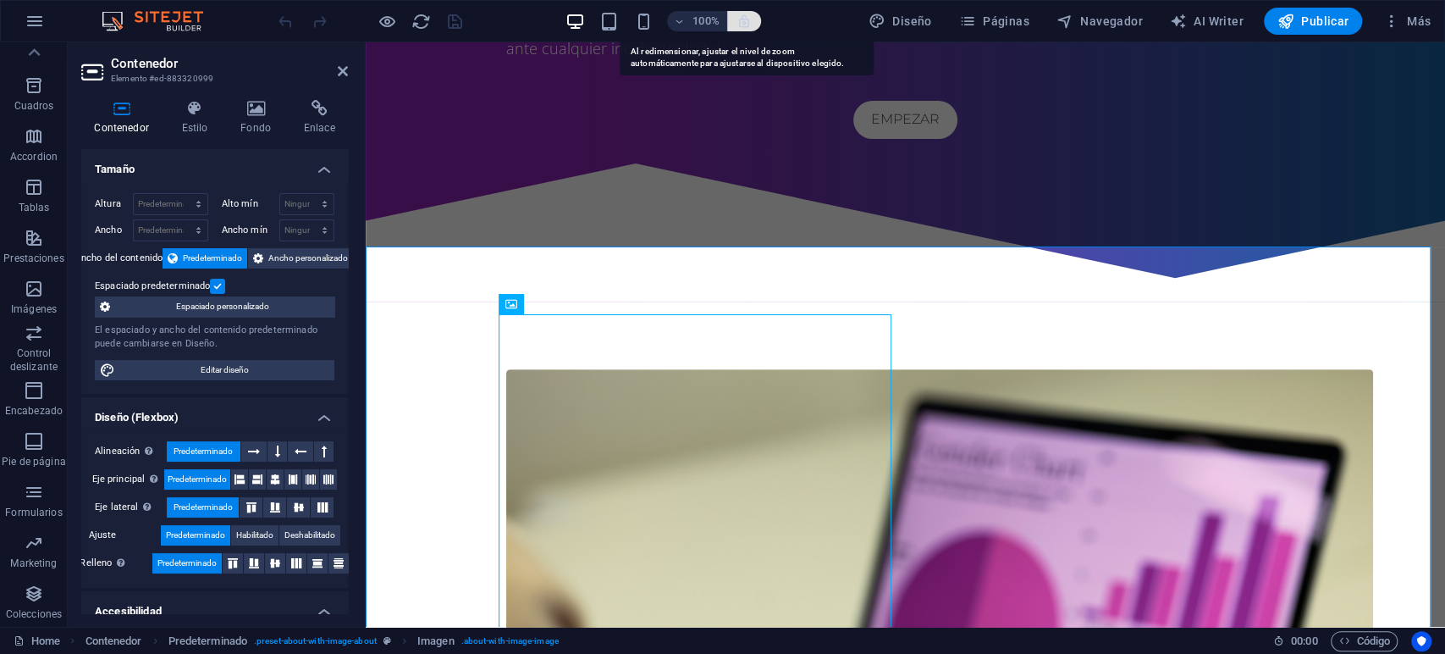
click at [1002, 26] on span "Páginas" at bounding box center [994, 21] width 70 height 17
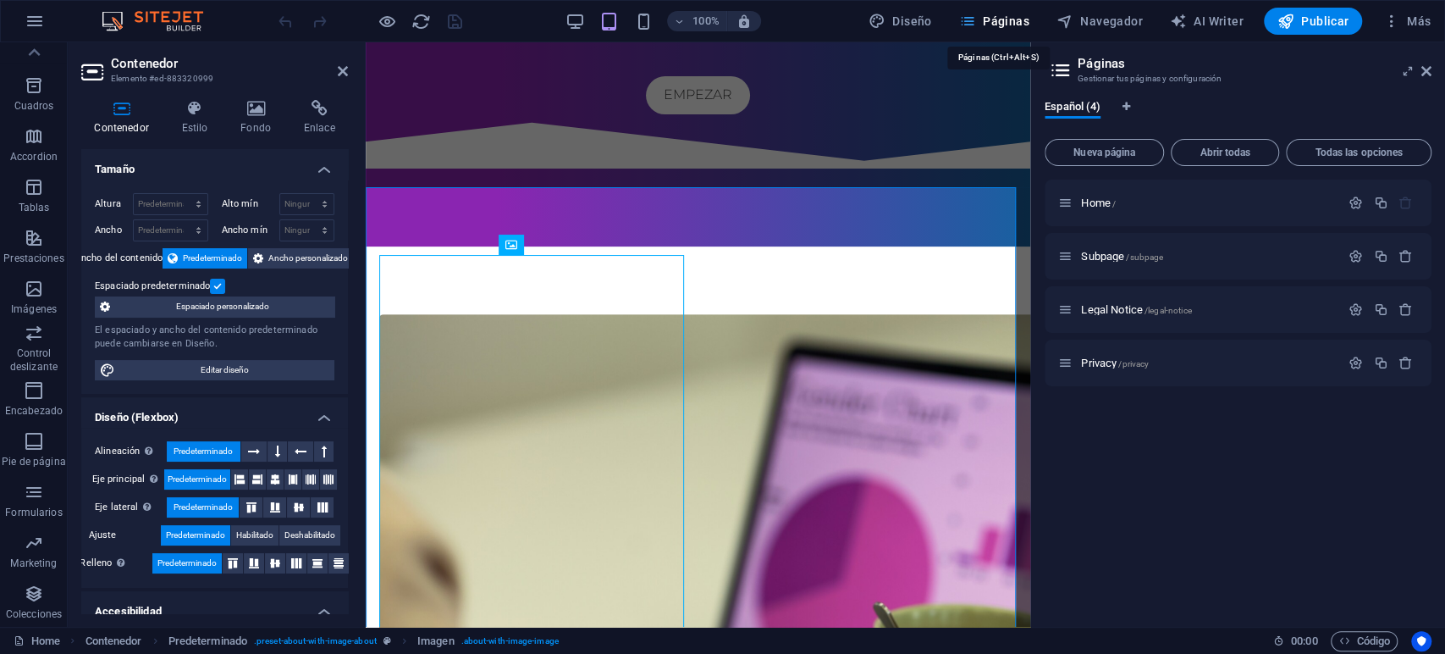
scroll to position [381, 0]
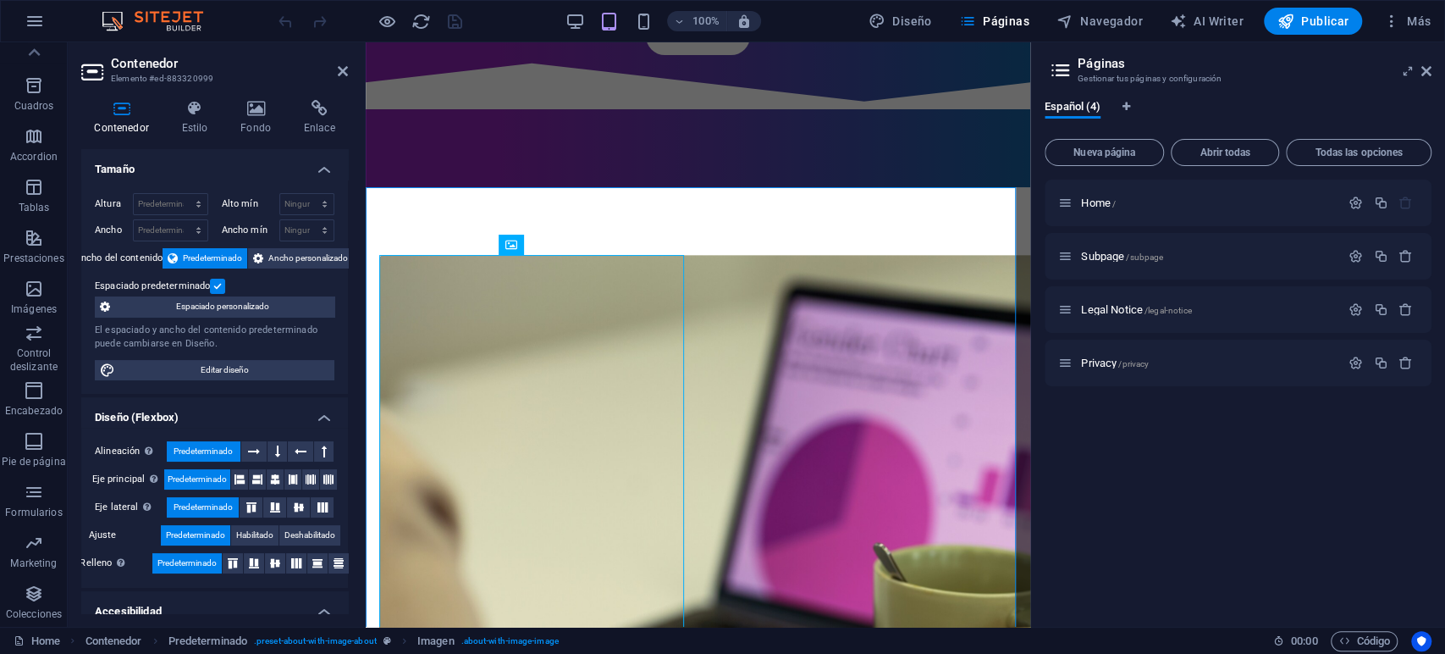
click at [1419, 70] on h2 "Páginas" at bounding box center [1255, 63] width 354 height 15
click at [1097, 26] on span "Navegador" at bounding box center [1100, 21] width 86 height 17
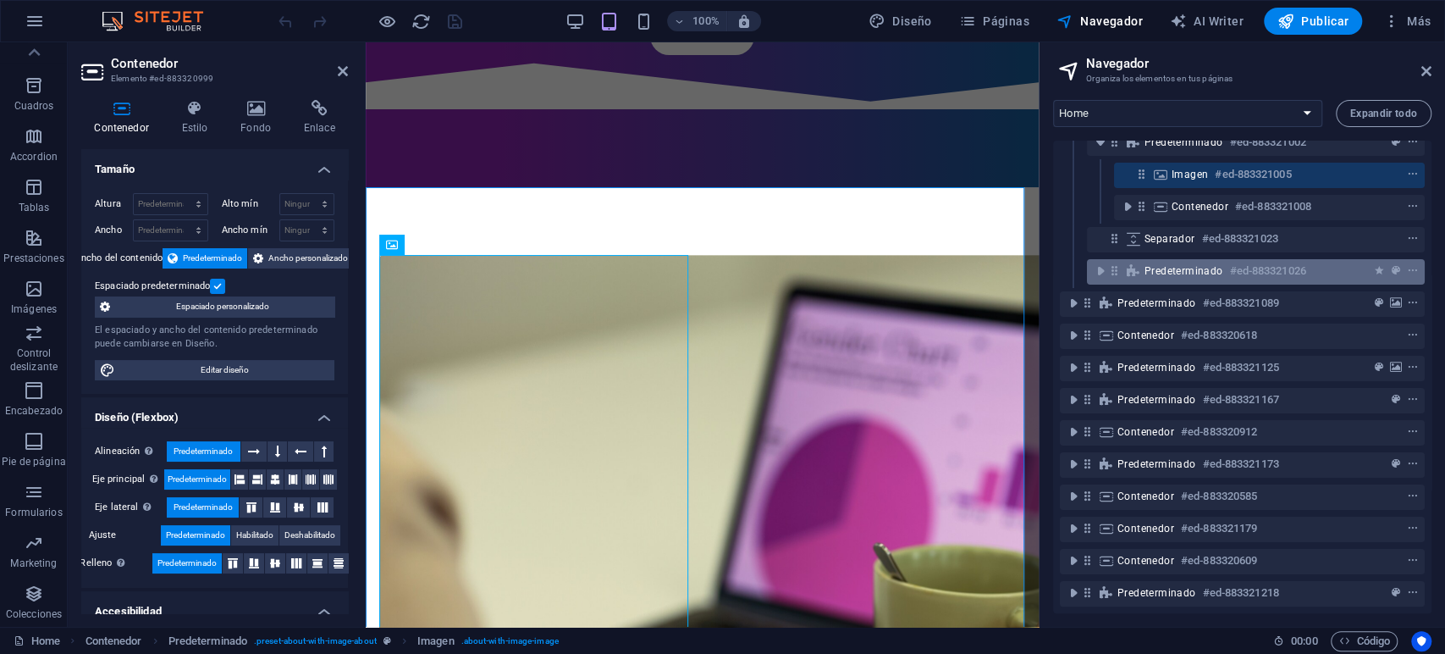
scroll to position [0, 0]
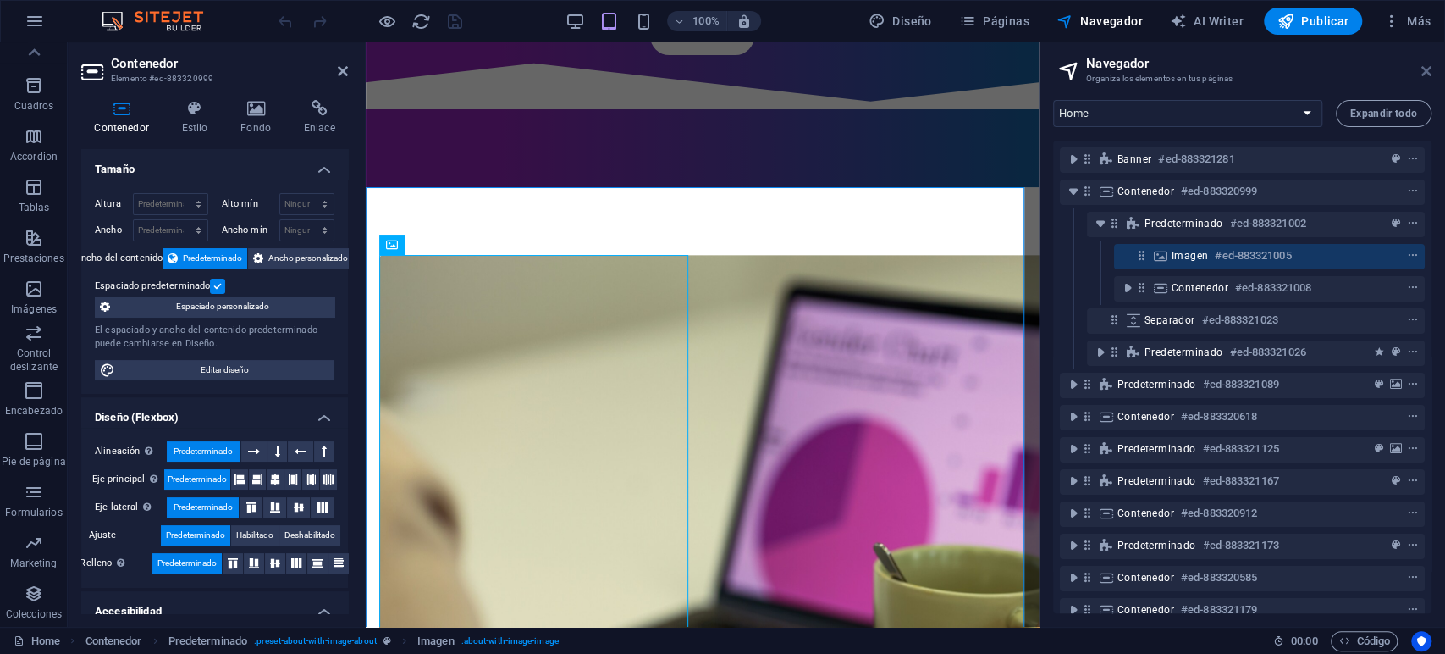
click at [1430, 73] on icon at bounding box center [1426, 71] width 10 height 14
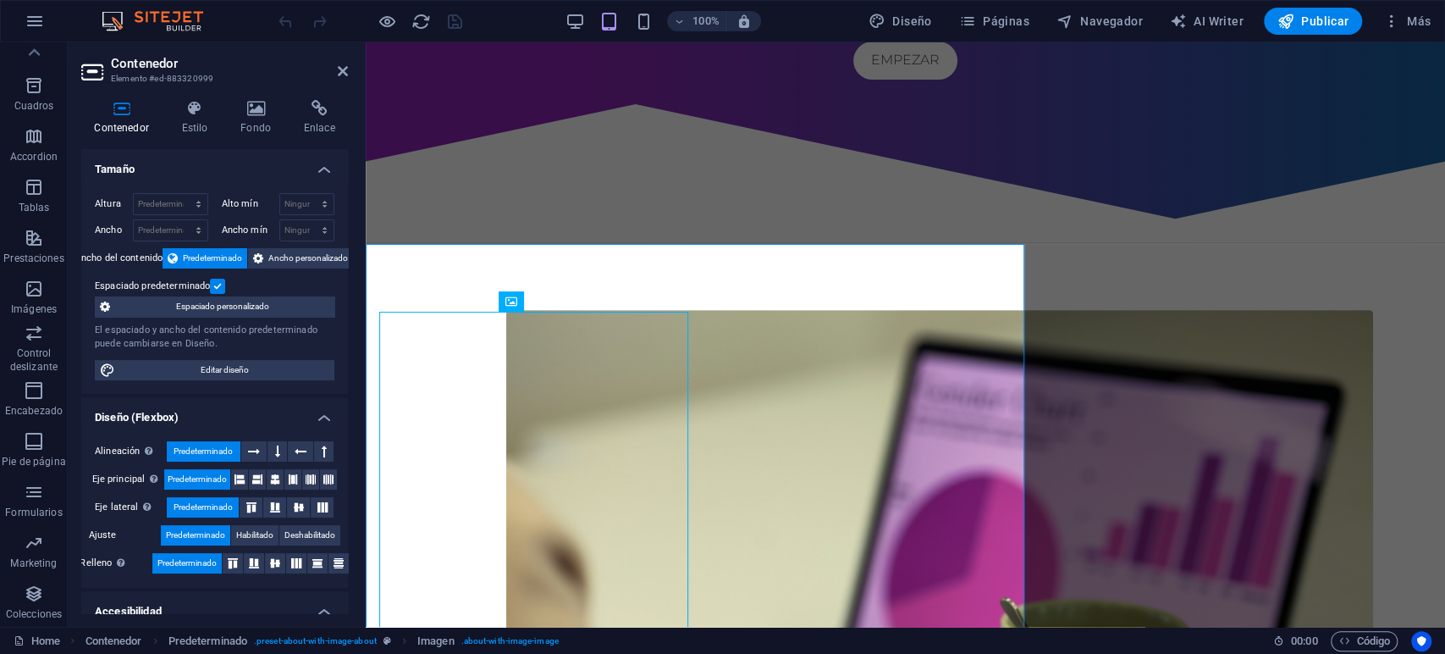
scroll to position [322, 0]
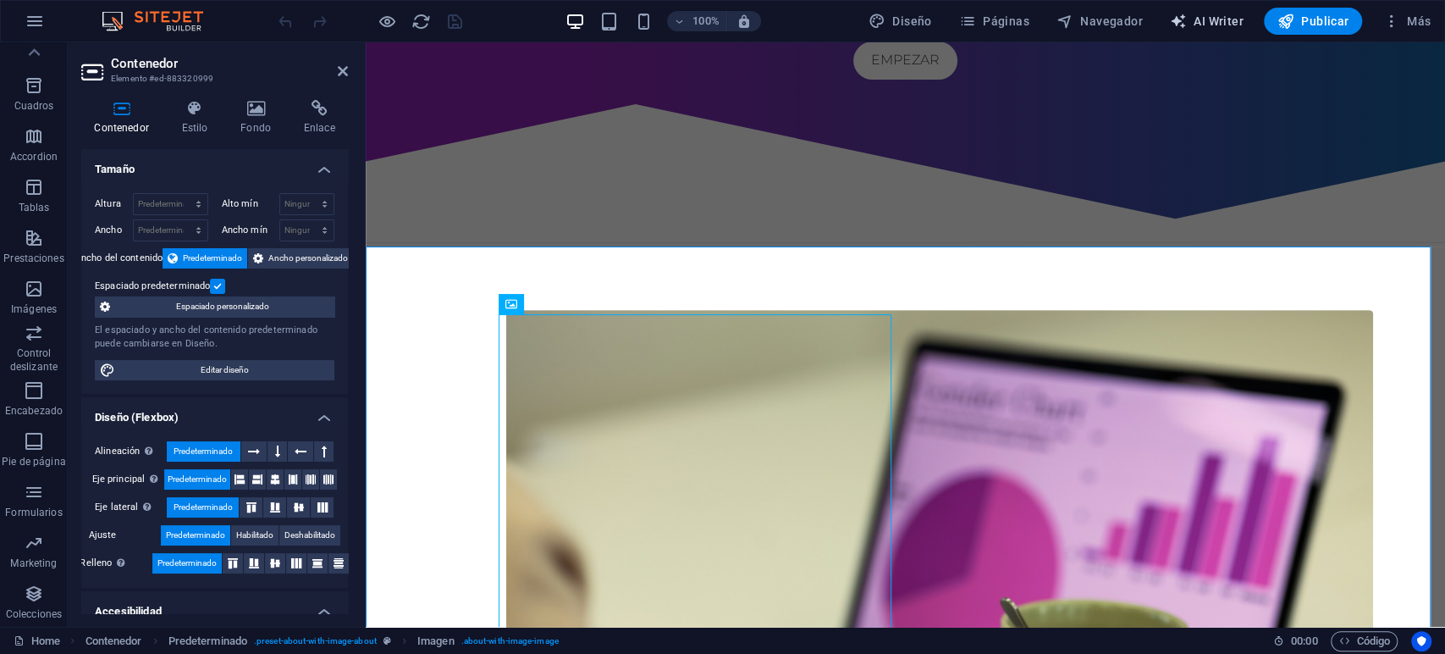
select select "English"
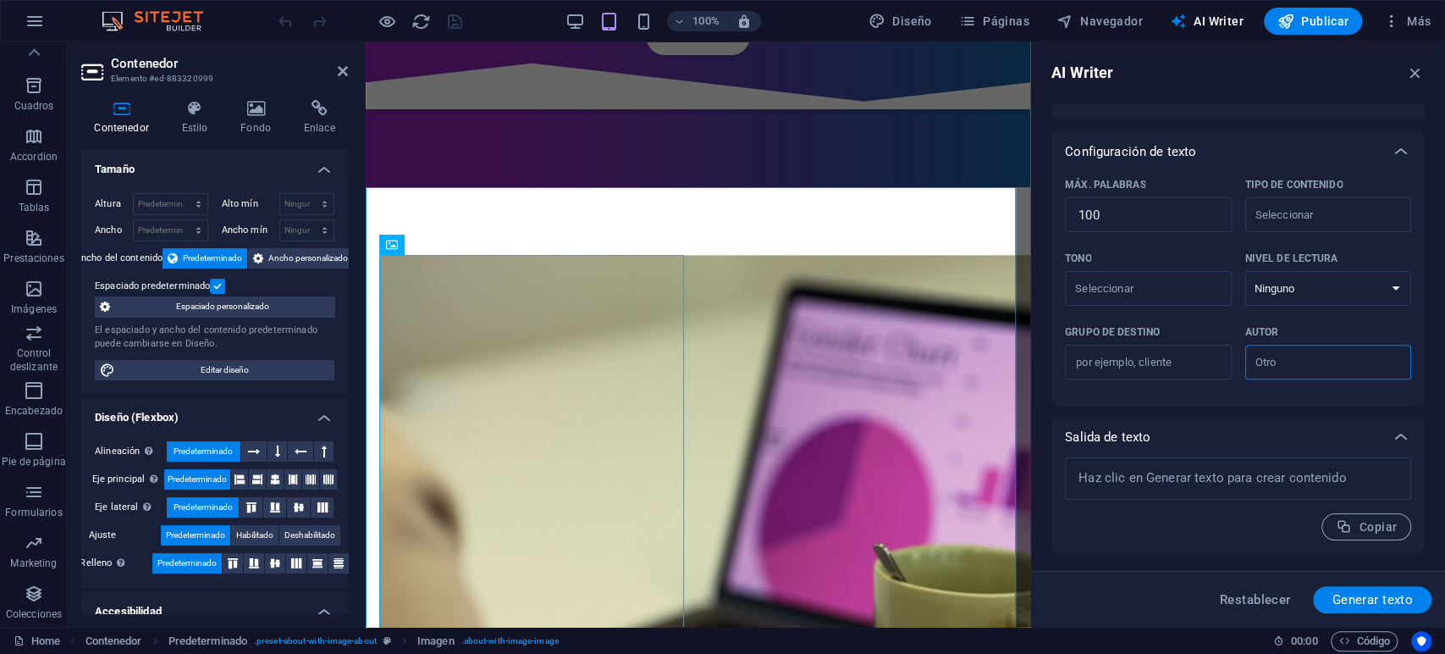
scroll to position [0, 0]
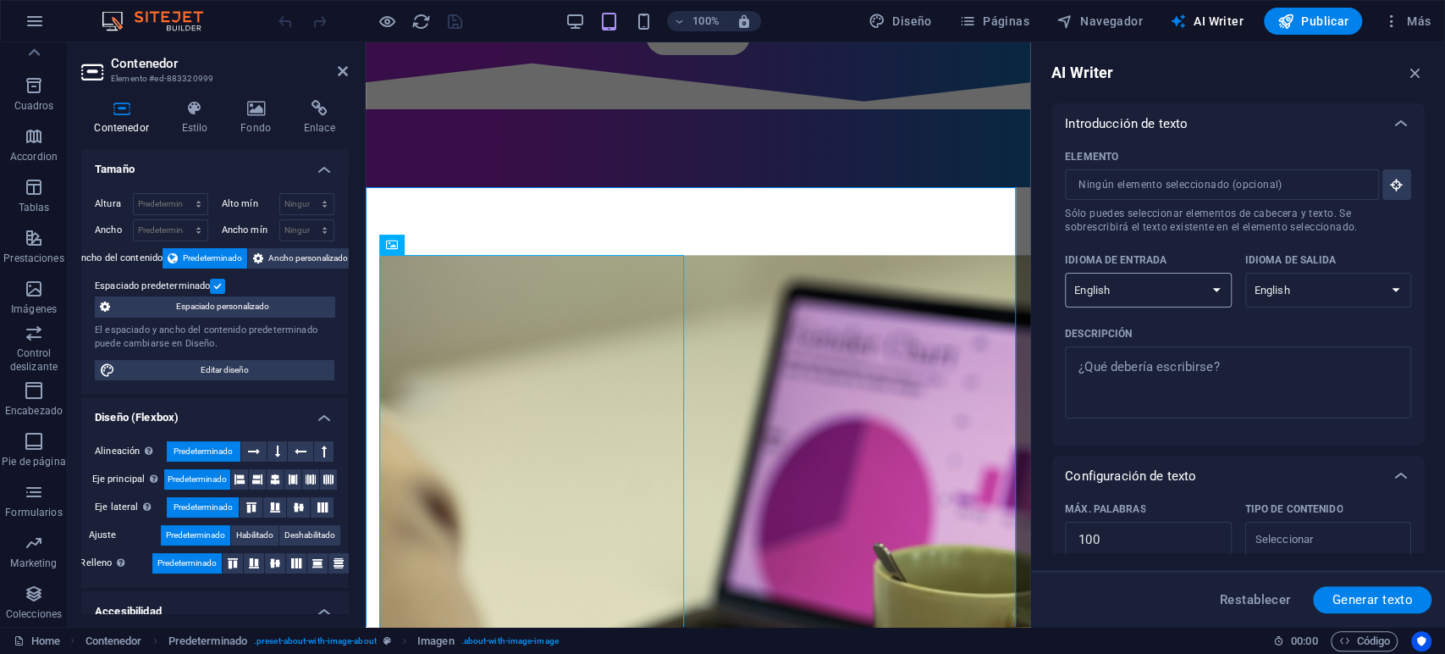
click at [1151, 289] on select "Albanian Arabic Armenian Awadhi Azerbaijani Bashkir Basque Belarusian Bengali B…" at bounding box center [1148, 290] width 167 height 35
click at [1409, 80] on icon "button" at bounding box center [1415, 72] width 19 height 19
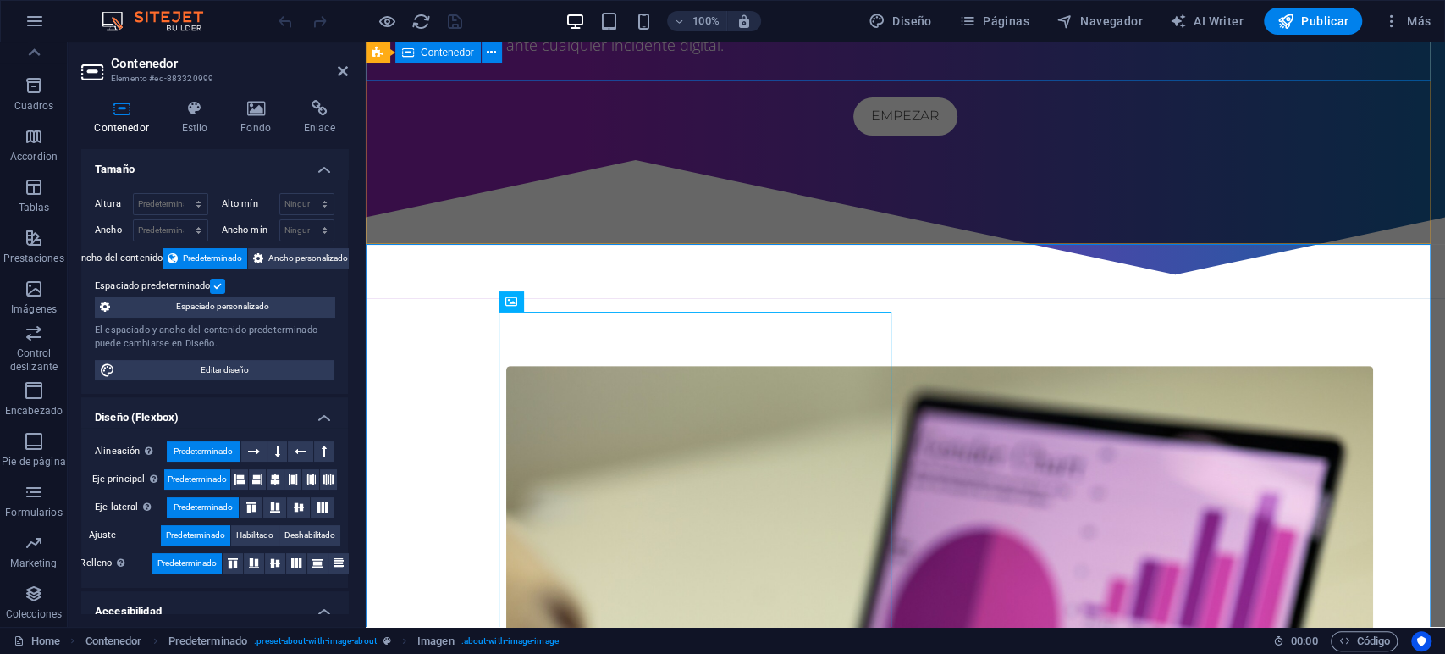
scroll to position [322, 0]
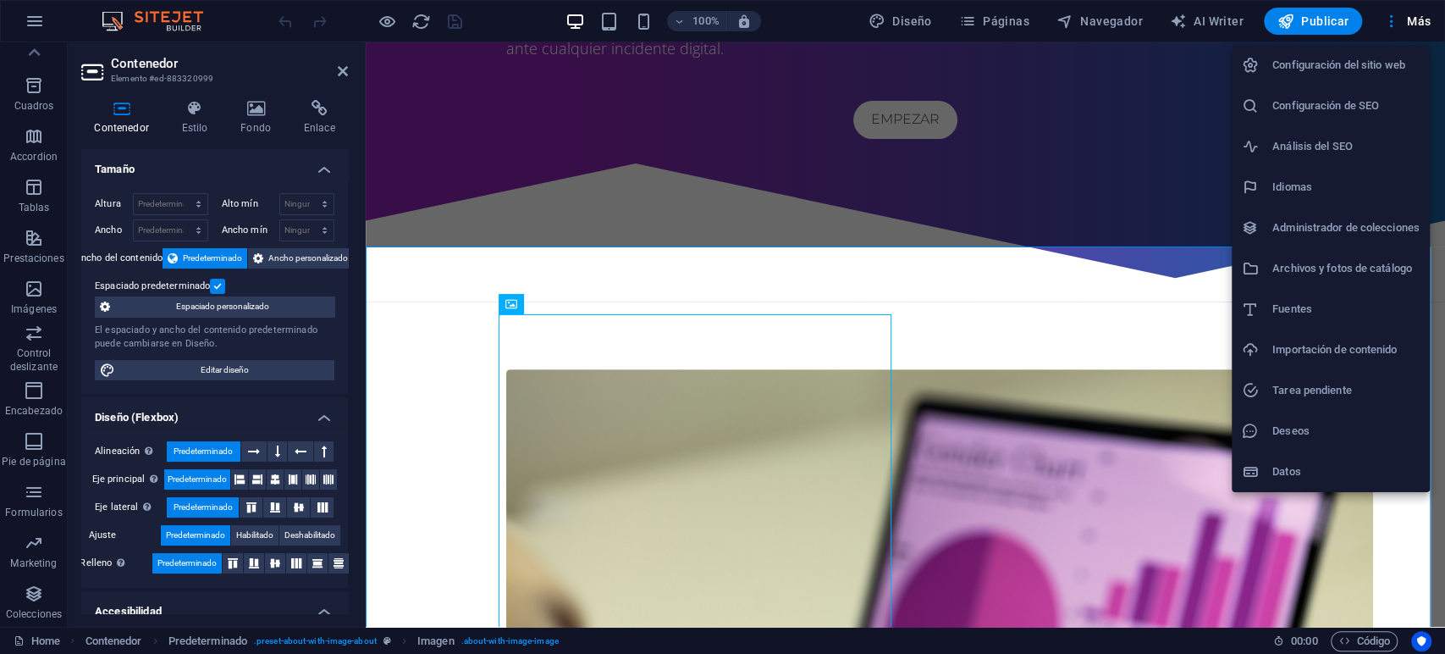
click at [1360, 97] on h6 "Configuración de SEO" at bounding box center [1345, 106] width 147 height 20
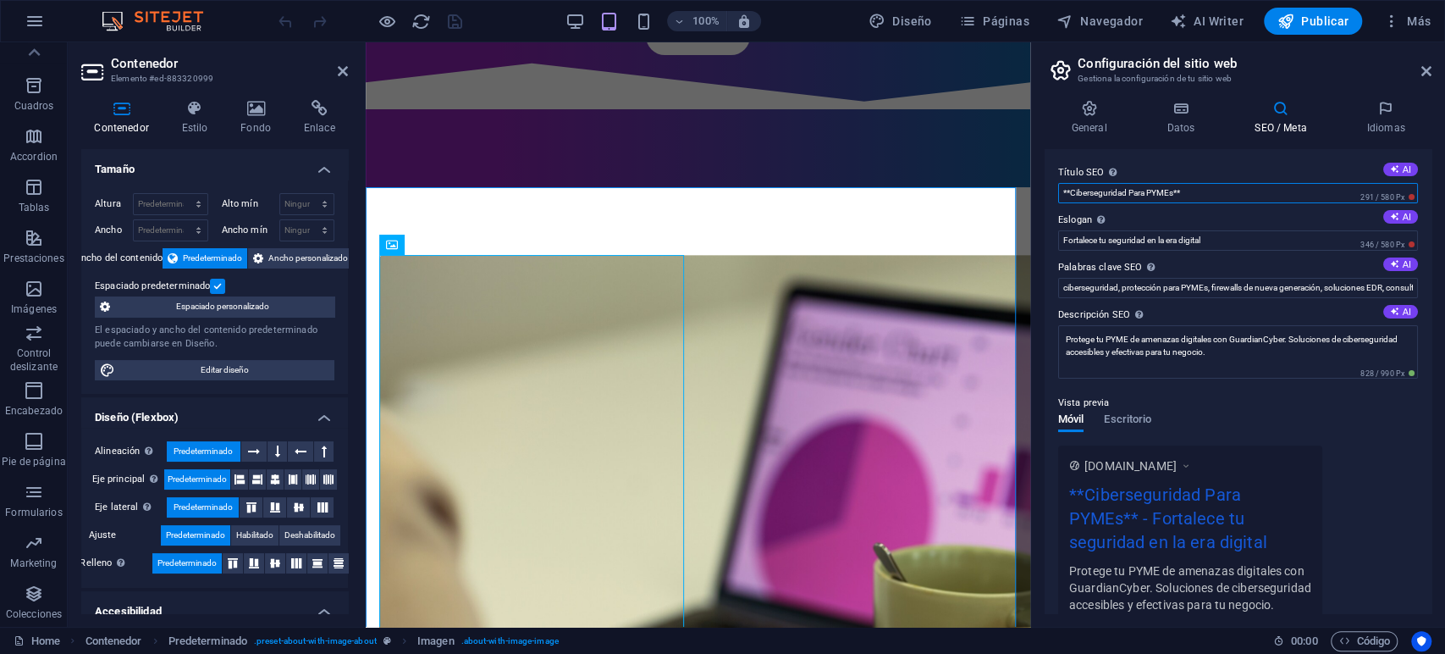
click at [1255, 196] on input "**Ciberseguridad Para PYMEs**" at bounding box center [1238, 193] width 360 height 20
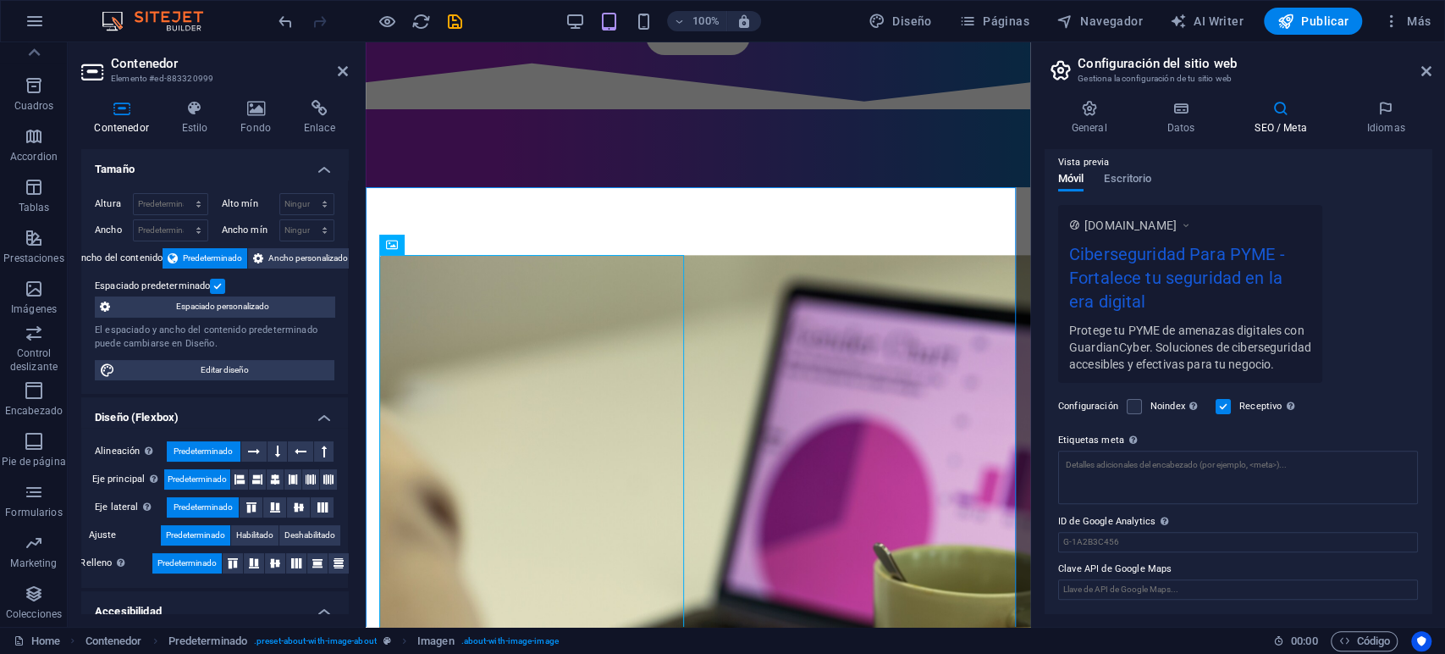
scroll to position [256, 0]
click at [1143, 415] on div "Noindex Indica a los buscadores que no incluyan este sitio web en los resultado…" at bounding box center [1164, 406] width 75 height 20
click at [1133, 407] on label at bounding box center [1134, 406] width 15 height 15
click at [0, 0] on input "Noindex Indica a los buscadores que no incluyan este sitio web en los resultado…" at bounding box center [0, 0] width 0 height 0
click at [1133, 407] on label at bounding box center [1134, 406] width 15 height 15
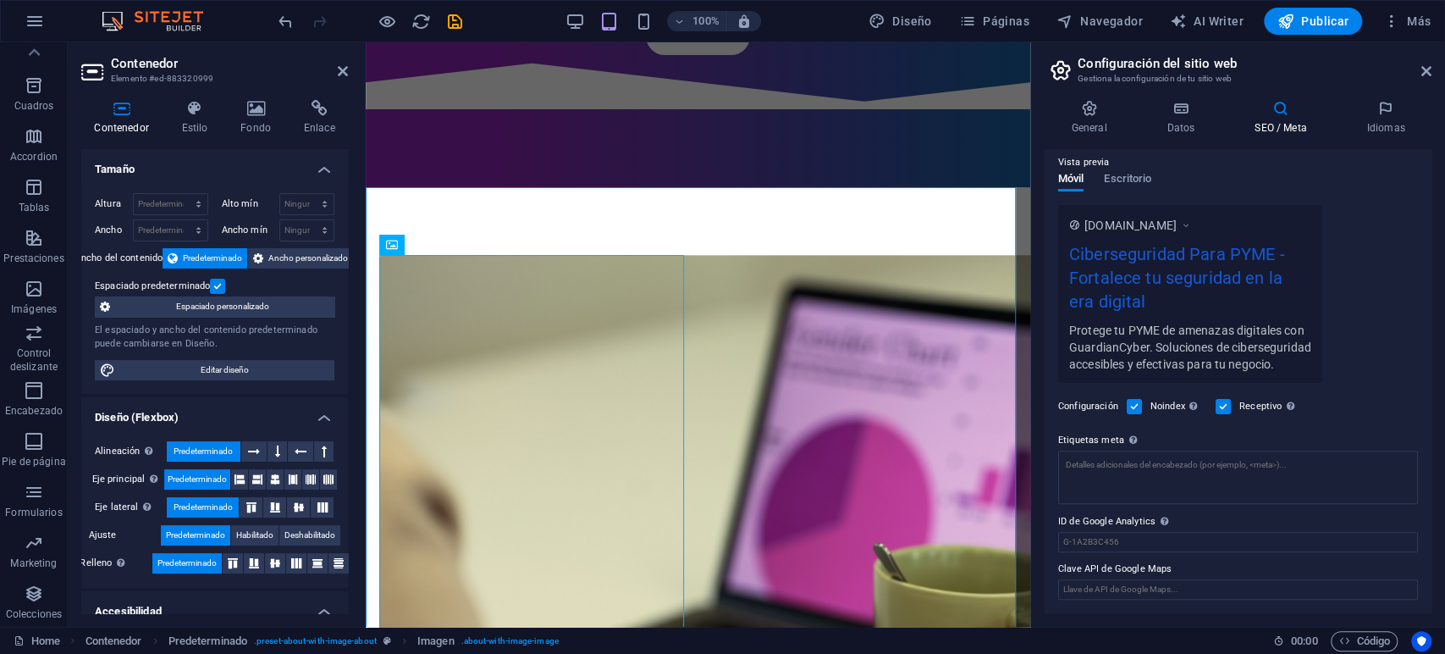
click at [0, 0] on input "Noindex Indica a los buscadores que no incluyan este sitio web en los resultado…" at bounding box center [0, 0] width 0 height 0
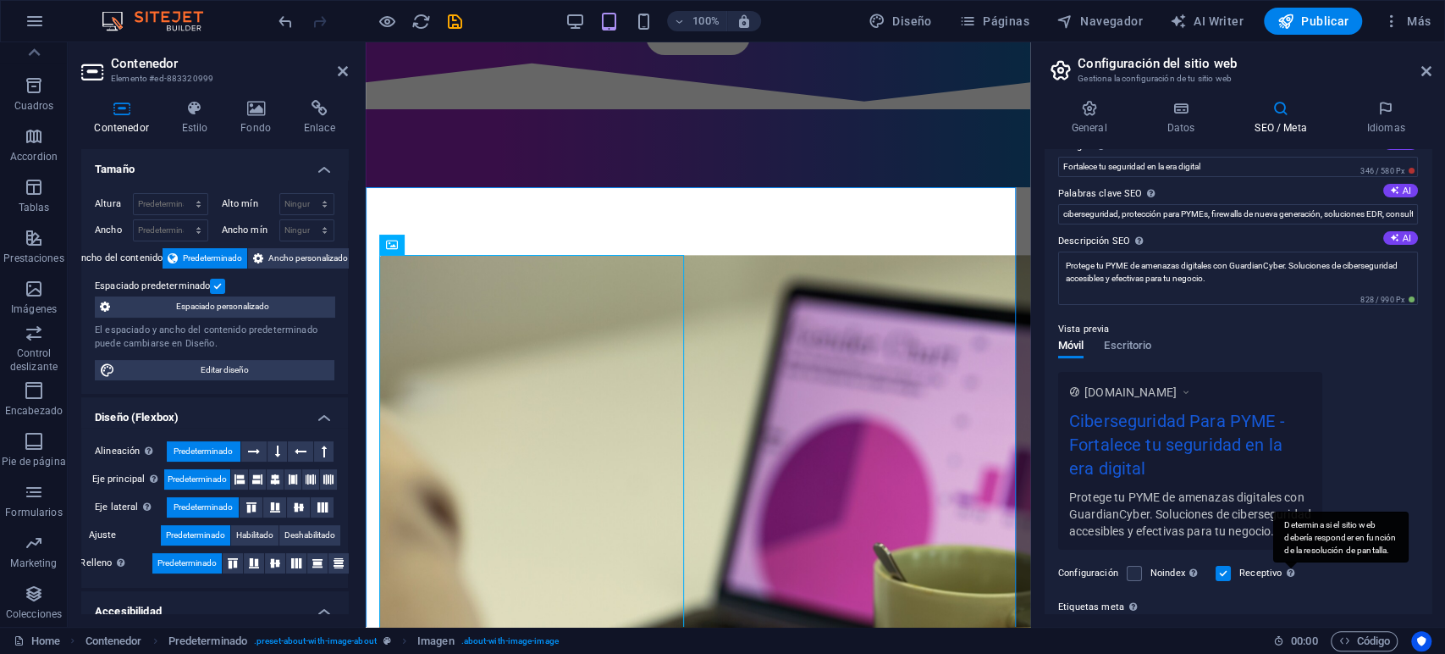
scroll to position [0, 0]
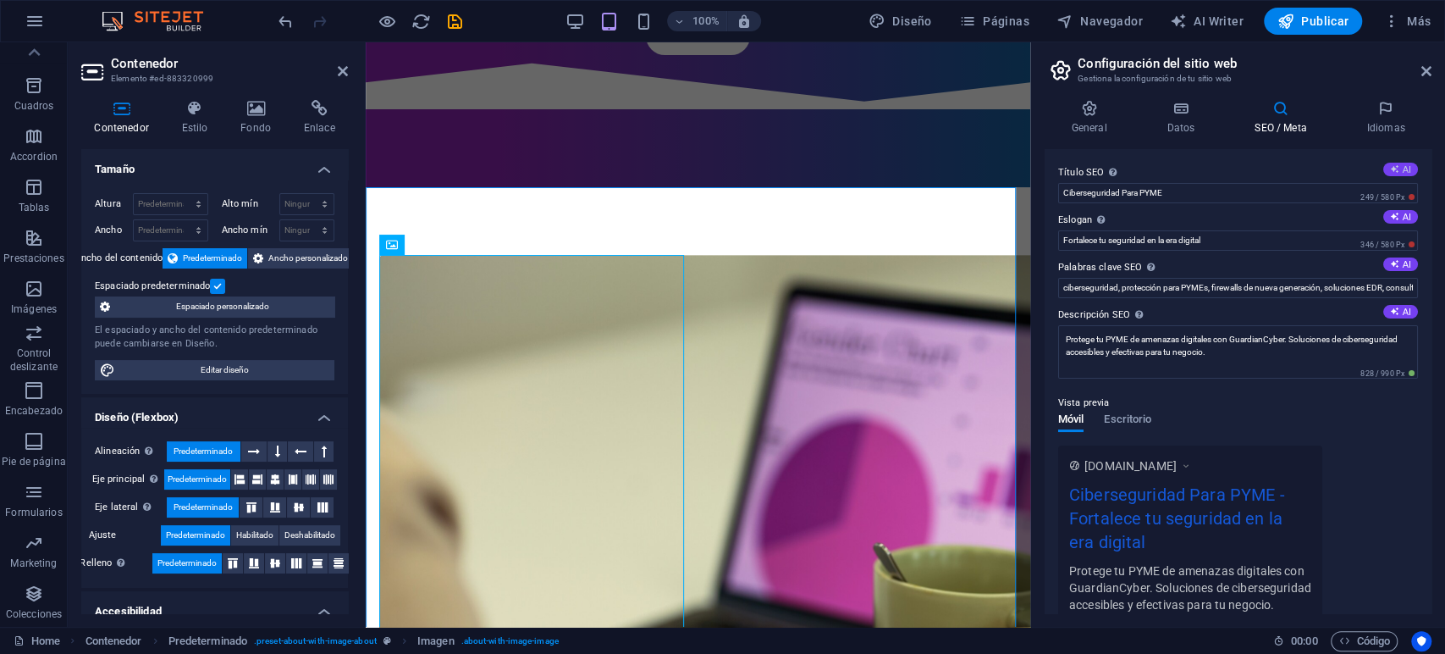
click at [1397, 168] on button "AI" at bounding box center [1400, 170] width 35 height 14
type input "**Ciberseguridad: Estrategia Clave**"
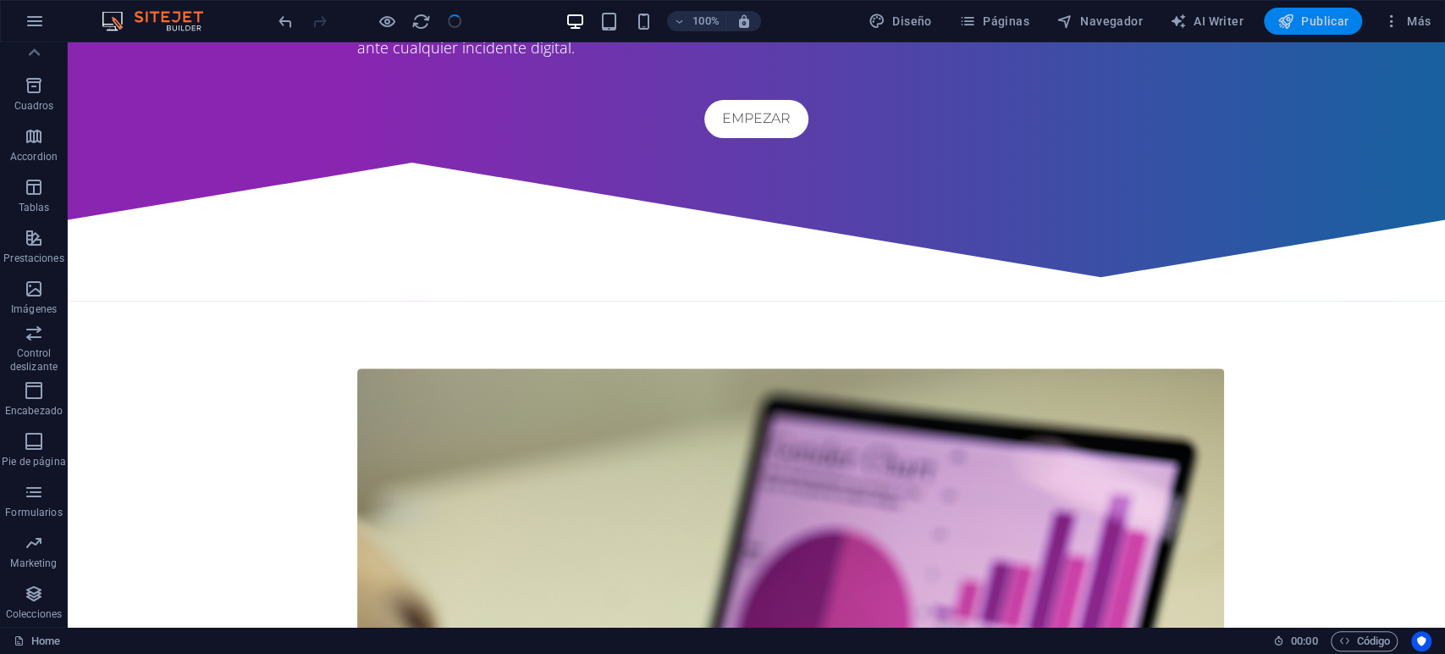
scroll to position [322, 0]
